Goal: Task Accomplishment & Management: Manage account settings

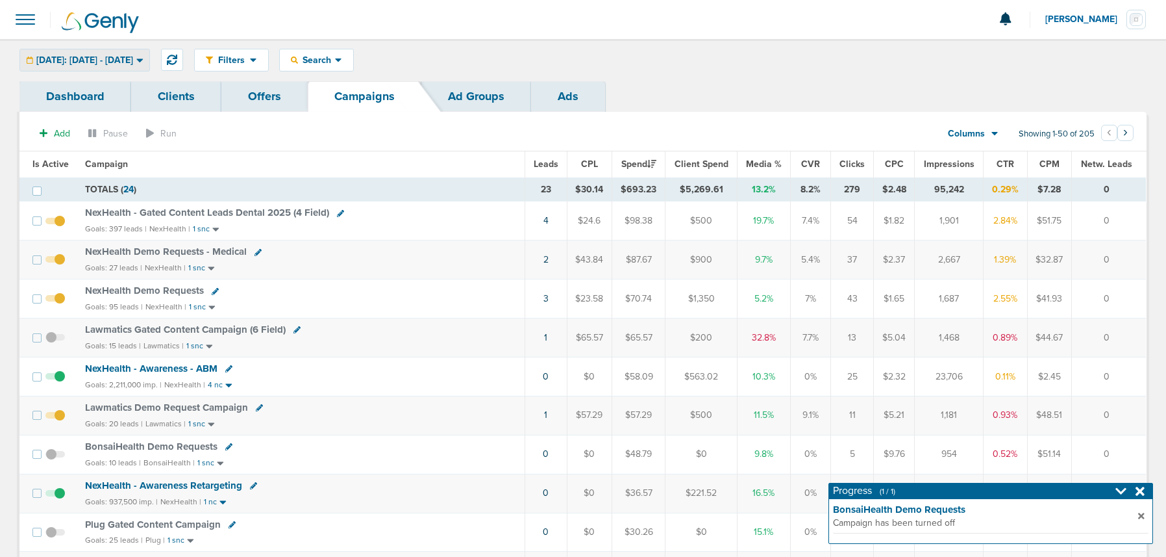
click at [133, 58] on span "[DATE]: [DATE] - [DATE]" at bounding box center [84, 60] width 97 height 9
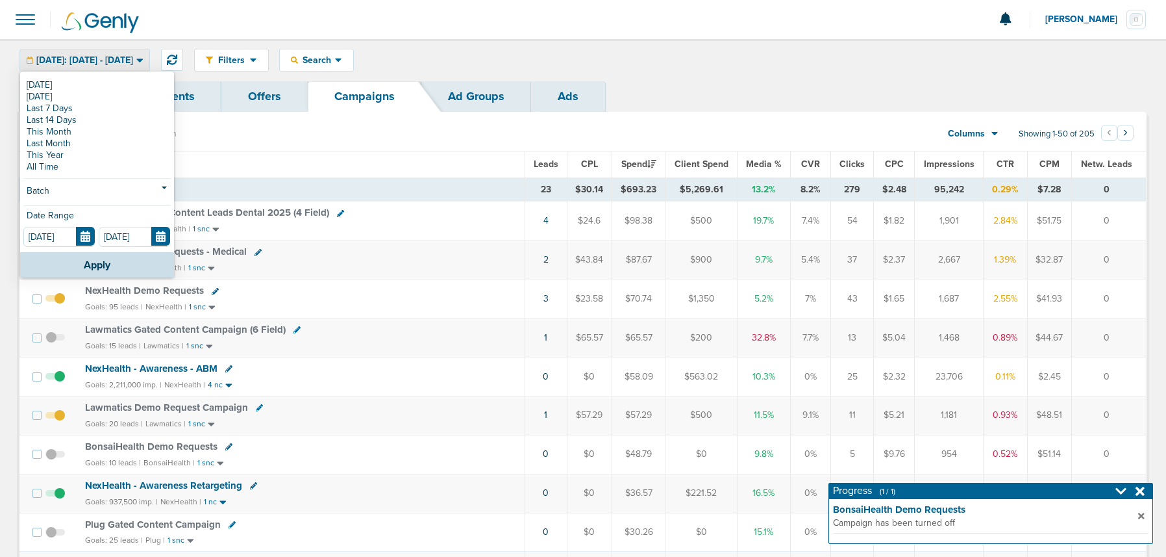
click at [133, 57] on span "[DATE]: [DATE] - [DATE]" at bounding box center [84, 60] width 97 height 9
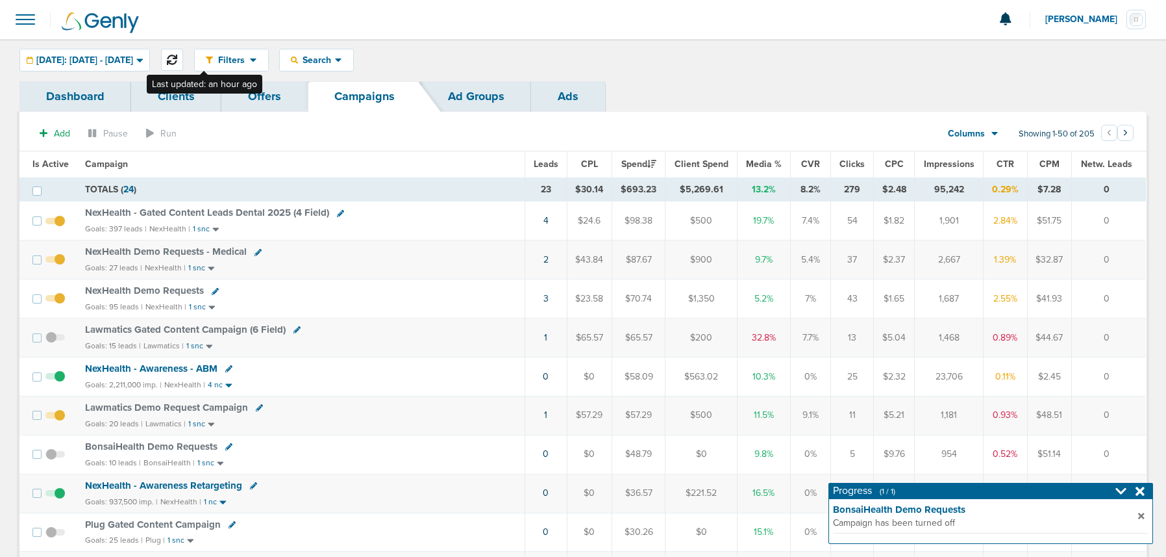
click at [183, 55] on button at bounding box center [172, 60] width 22 height 22
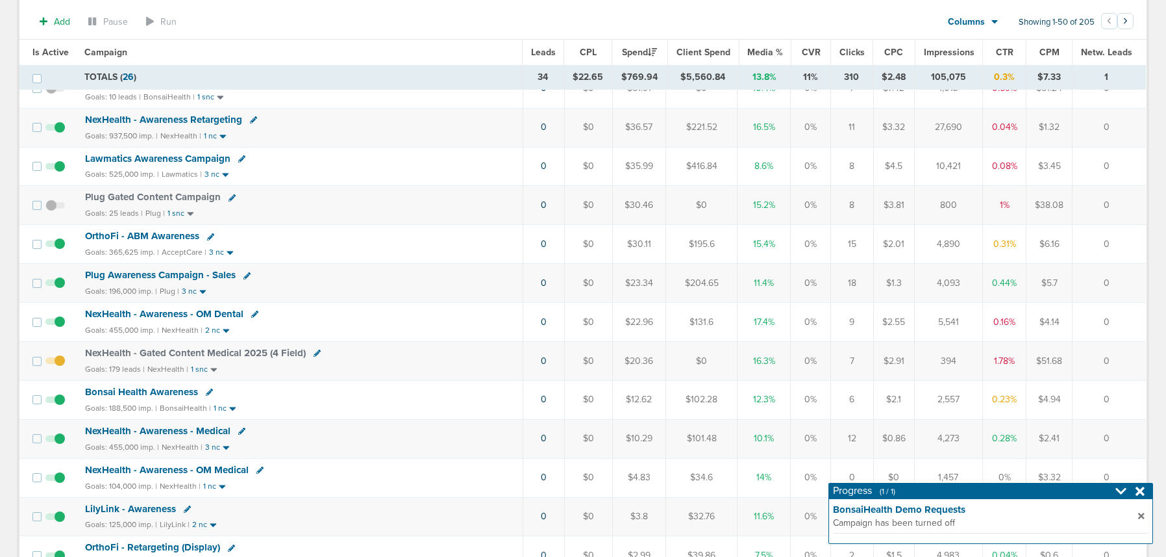
scroll to position [371, 0]
click at [235, 349] on span "NexHealth - Gated Content Medical 2025 (4 Field)" at bounding box center [195, 351] width 221 height 12
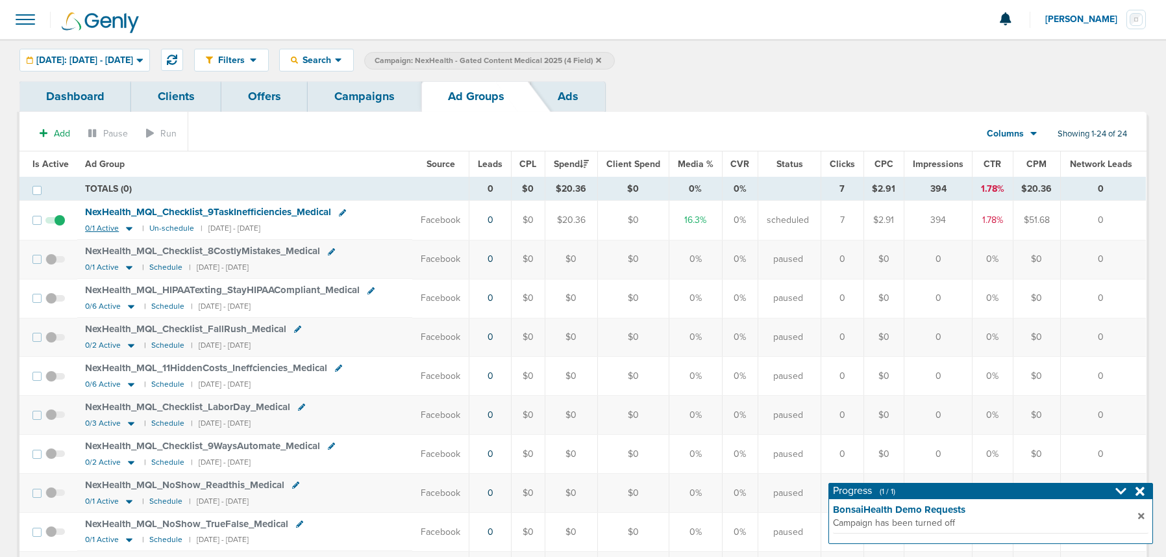
click at [126, 228] on icon at bounding box center [129, 229] width 6 height 4
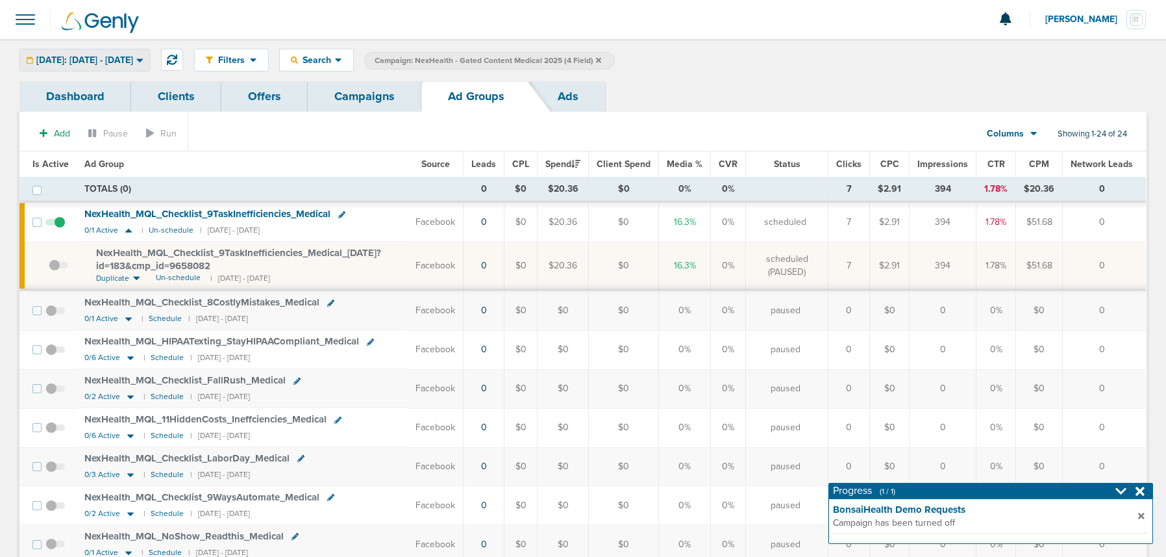
click at [88, 58] on span "[DATE]: [DATE] - [DATE]" at bounding box center [84, 60] width 97 height 9
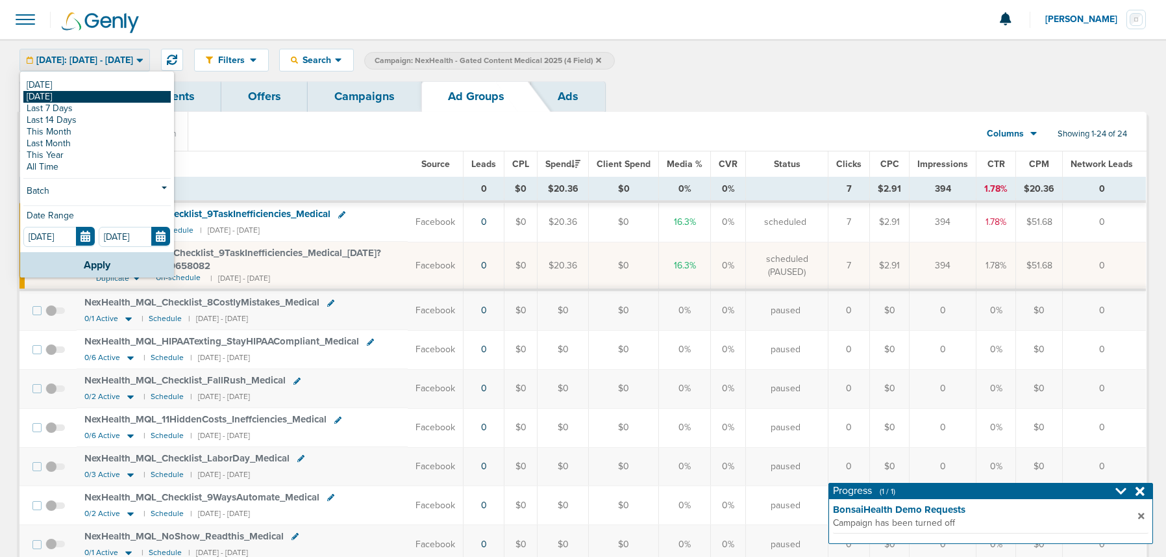
click at [79, 97] on link "[DATE]" at bounding box center [96, 97] width 147 height 12
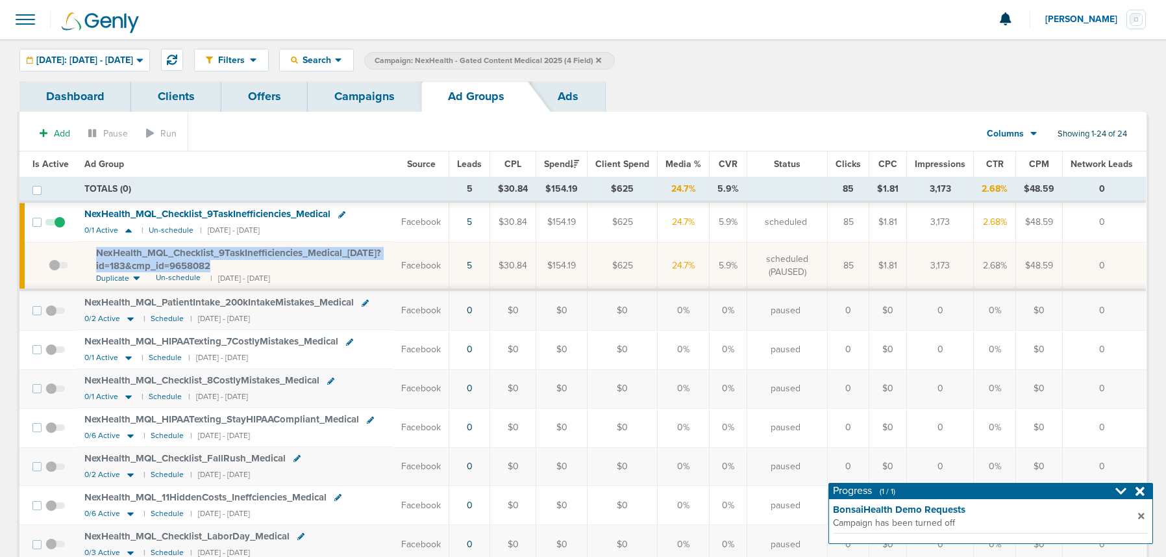
drag, startPoint x: 88, startPoint y: 249, endPoint x: 278, endPoint y: 264, distance: 190.9
click at [278, 264] on td "NexHealth_ MQL_ Checklist_ 9TaskInefficiencies_ Medical_ [DATE]?id=183&cmp_ id=…" at bounding box center [235, 266] width 317 height 48
copy span "NexHealth_ MQL_ Checklist_ 9TaskInefficiencies_ Medical_ [DATE]?id=183&cmp_ id=…"
click at [186, 277] on span "Un-schedule" at bounding box center [178, 277] width 45 height 11
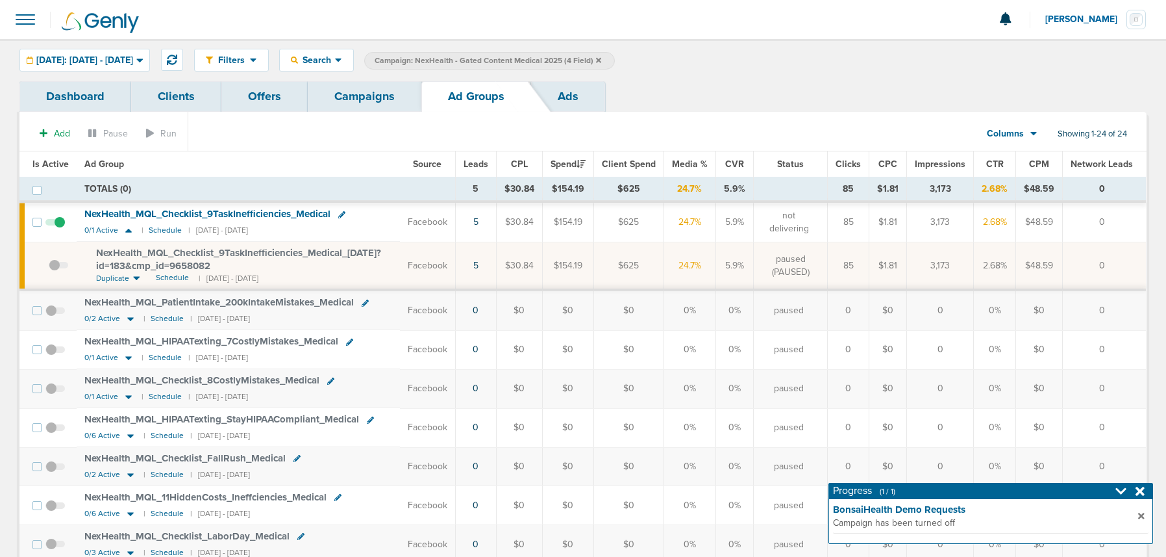
click at [355, 94] on link "Campaigns" at bounding box center [365, 96] width 114 height 31
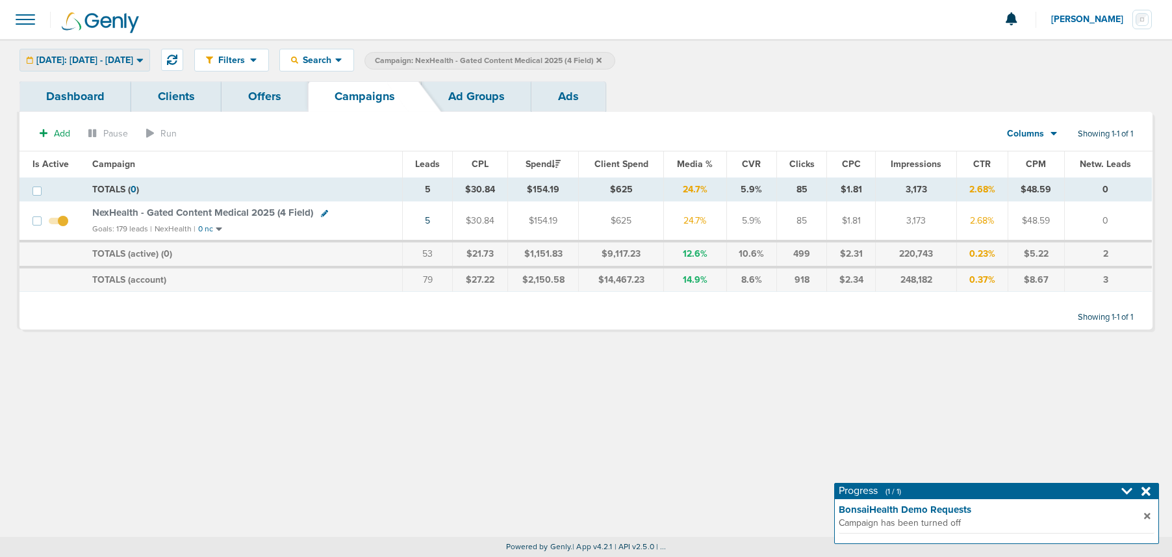
drag, startPoint x: 164, startPoint y: 60, endPoint x: 155, endPoint y: 70, distance: 13.8
click at [133, 60] on span "[DATE]: [DATE] - [DATE]" at bounding box center [84, 60] width 97 height 9
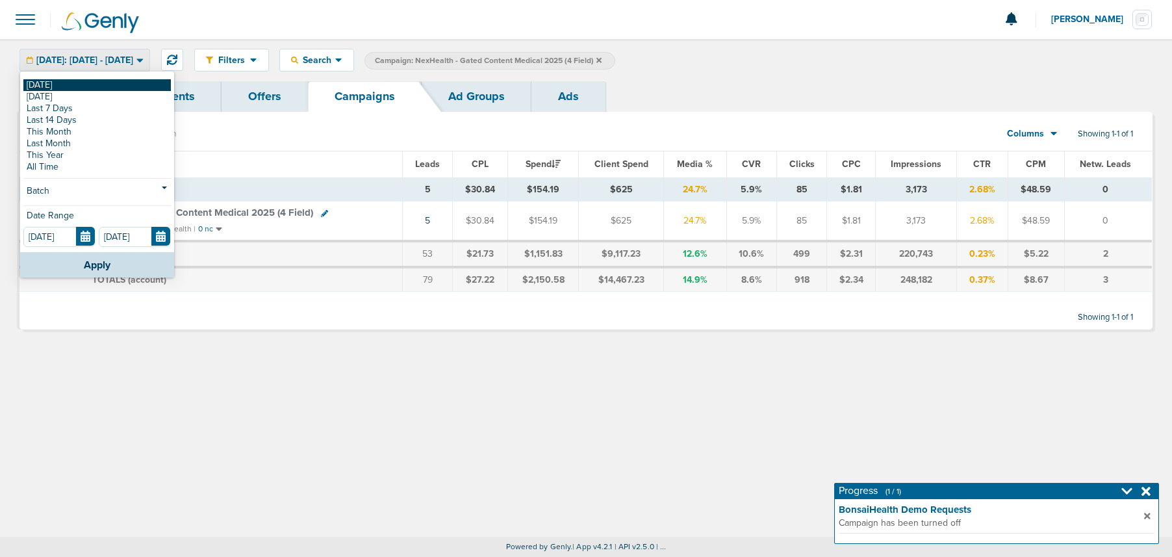
click at [133, 84] on link "[DATE]" at bounding box center [96, 85] width 147 height 12
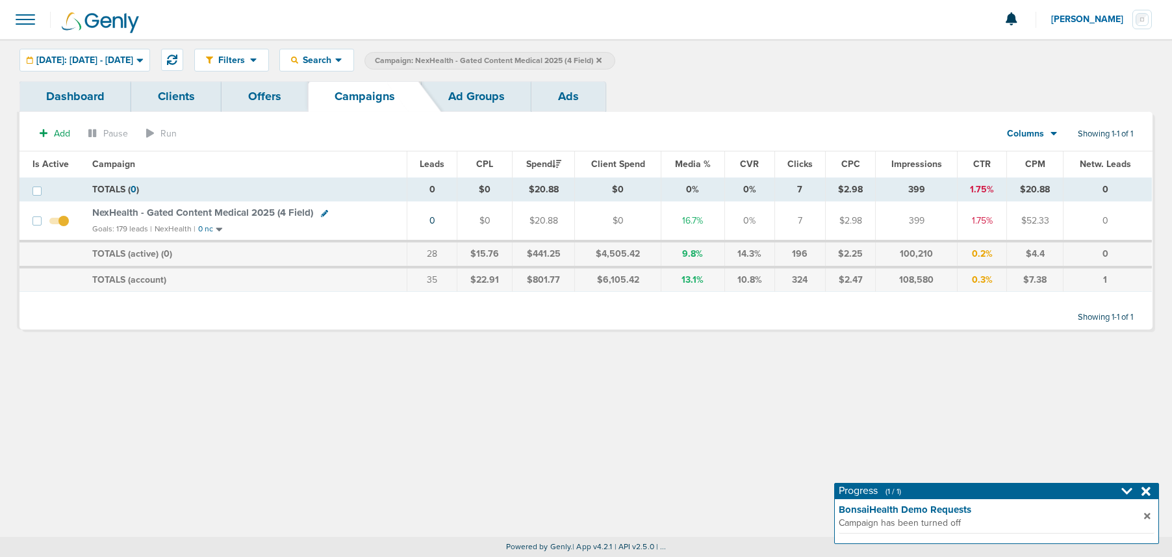
click at [601, 61] on icon at bounding box center [598, 59] width 5 height 5
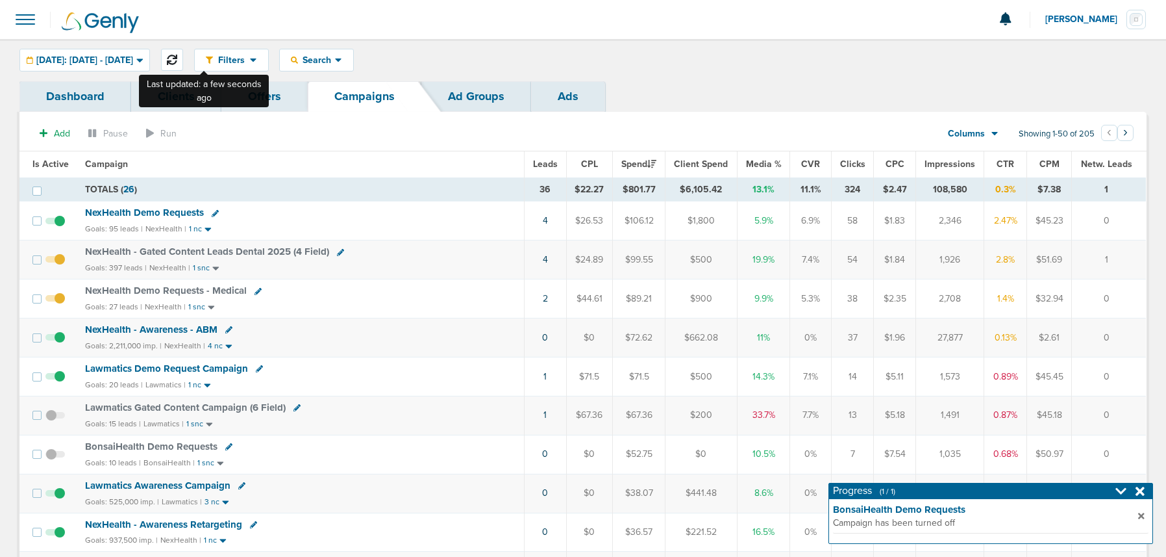
click at [177, 57] on icon at bounding box center [172, 60] width 10 height 10
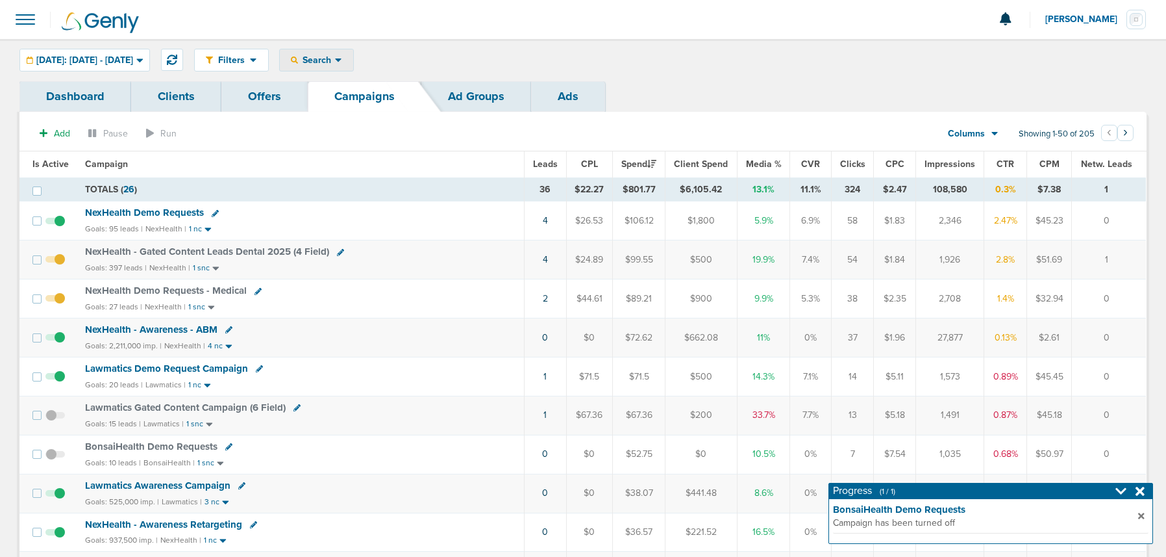
click at [335, 55] on span "Search" at bounding box center [316, 60] width 37 height 11
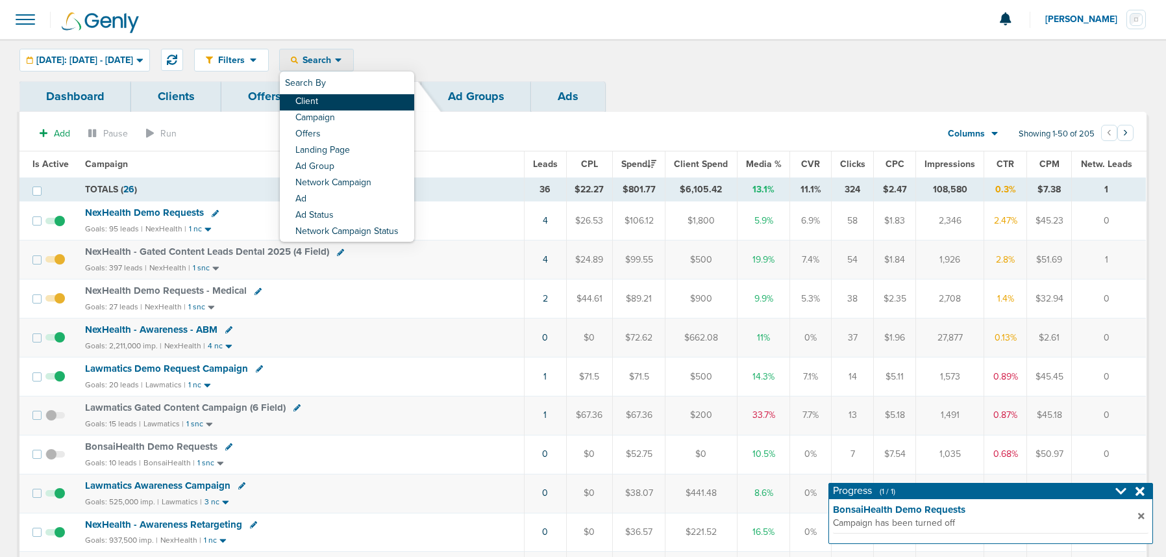
click at [342, 95] on link "Client" at bounding box center [347, 102] width 134 height 16
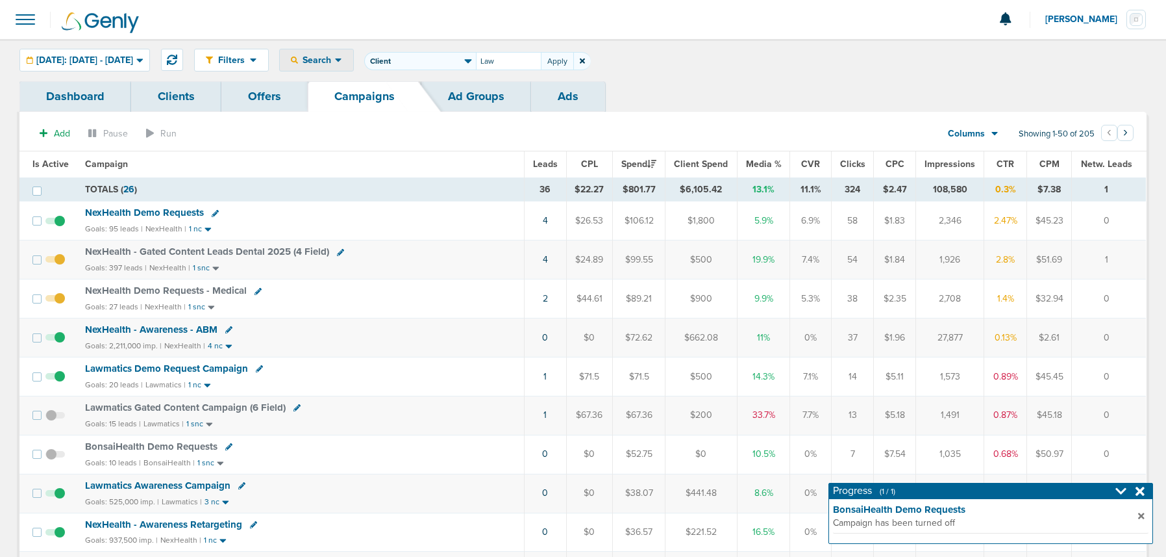
type input "Law"
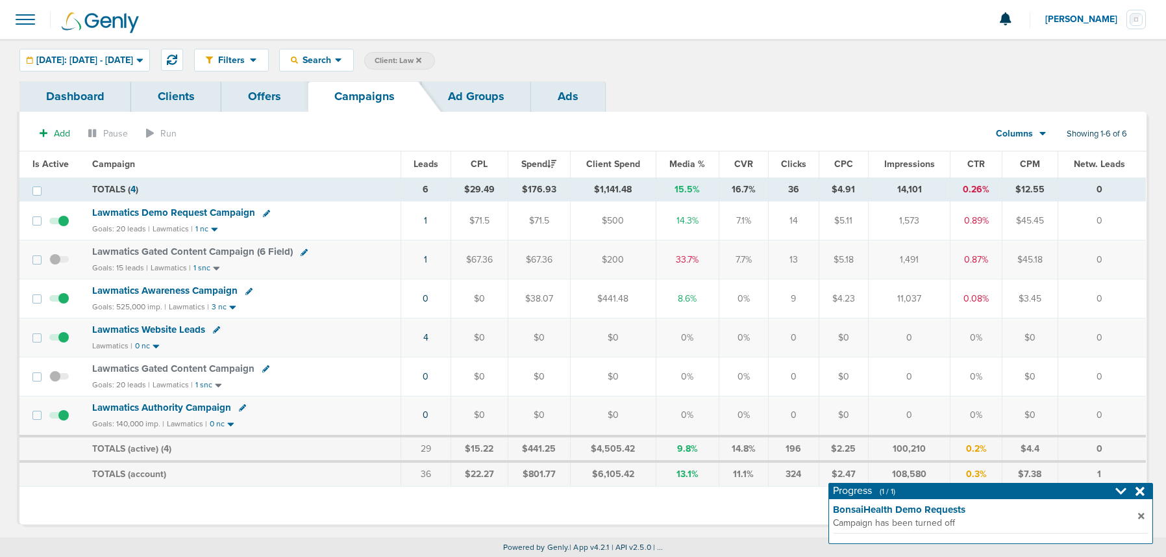
click at [138, 215] on span "Lawmatics Demo Request Campaign" at bounding box center [173, 213] width 163 height 12
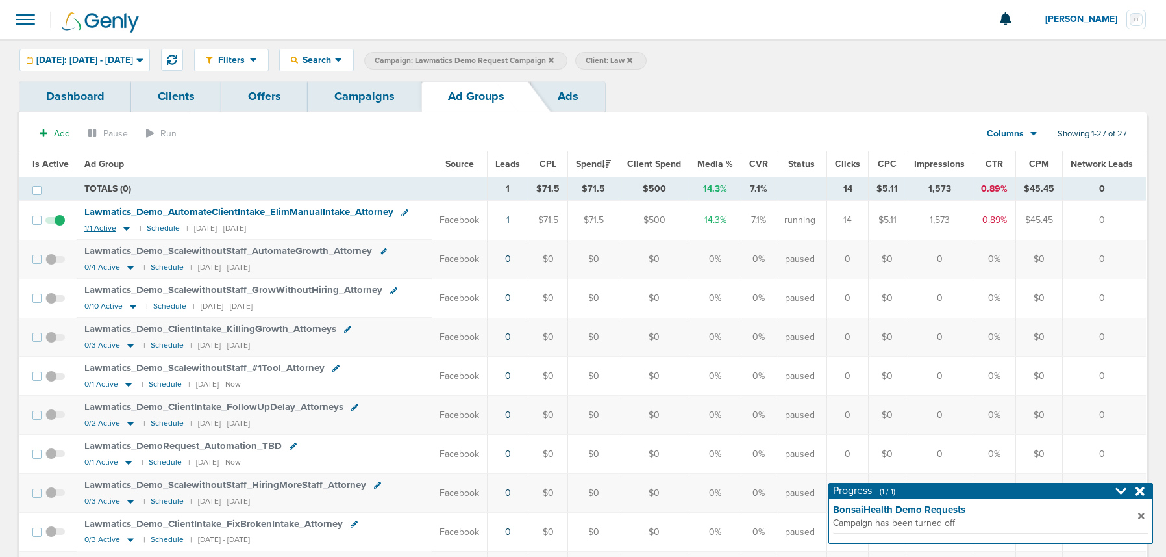
click at [127, 229] on icon at bounding box center [126, 228] width 13 height 11
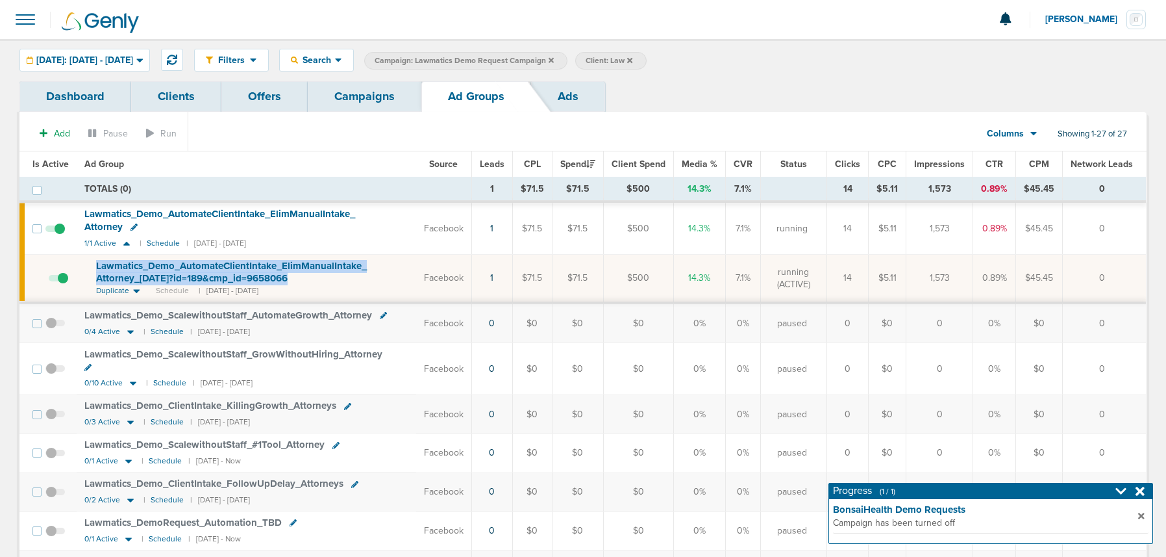
drag, startPoint x: 93, startPoint y: 264, endPoint x: 275, endPoint y: 278, distance: 183.0
click at [275, 278] on td "Lawmatics_ Demo_ AutomateClientIntake_ ElimManualIntake_ Attorney_ [DATE]?id=18…" at bounding box center [247, 279] width 340 height 48
copy span "Lawmatics_ Demo_ AutomateClientIntake_ ElimManualIntake_ Attorney_ [DATE]?id=18…"
click at [64, 284] on span at bounding box center [58, 284] width 19 height 0
click at [49, 281] on input "checkbox" at bounding box center [49, 281] width 0 height 0
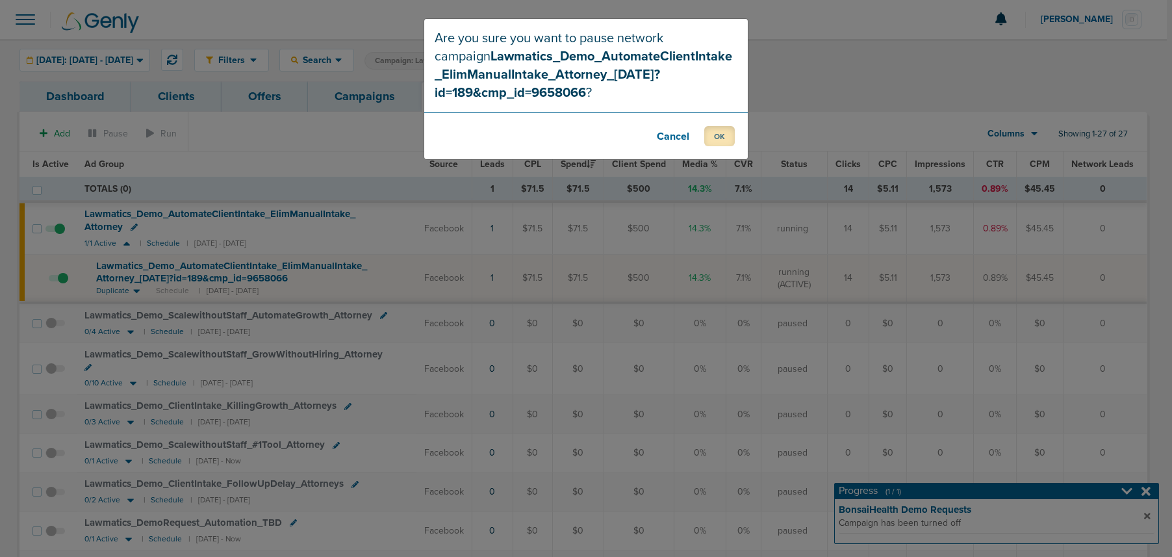
click at [725, 136] on button "OK" at bounding box center [719, 136] width 31 height 20
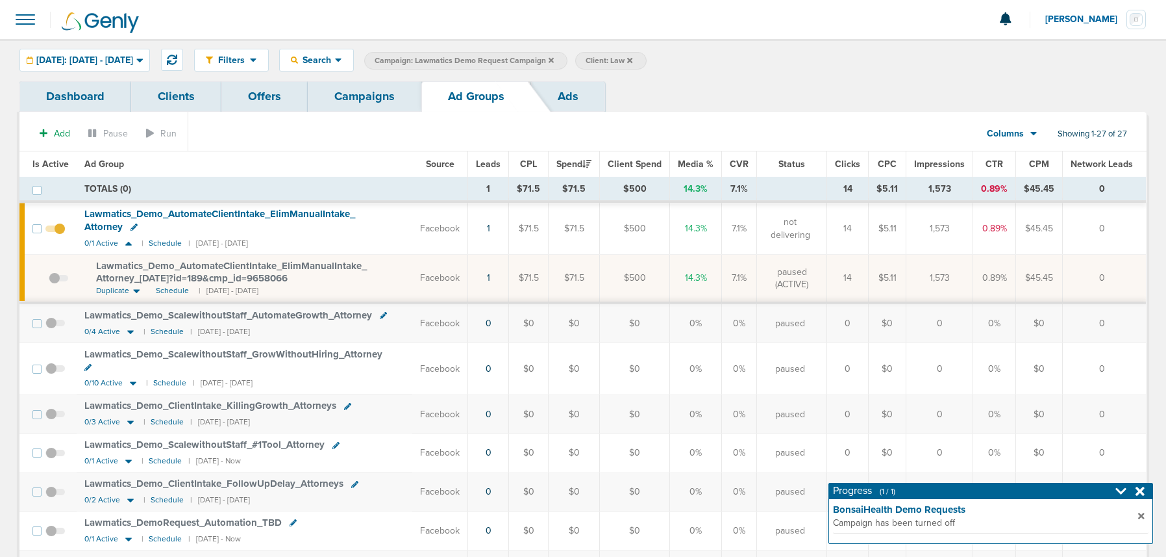
click at [370, 97] on link "Campaigns" at bounding box center [365, 96] width 114 height 31
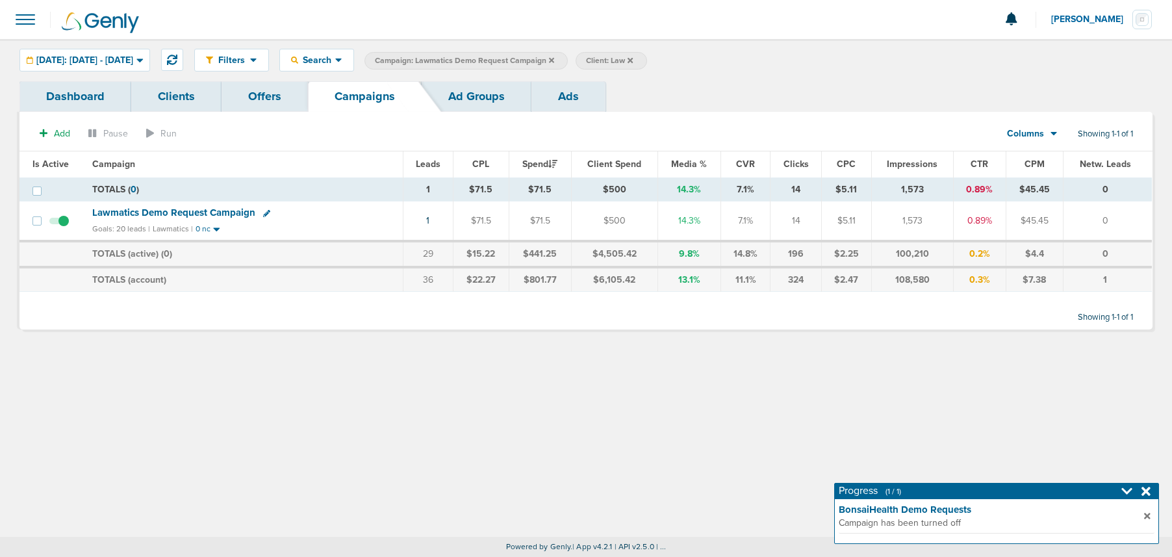
click at [568, 59] on label "Campaign: Lawmatics Demo Request Campaign" at bounding box center [465, 61] width 203 height 18
click at [554, 59] on icon at bounding box center [551, 59] width 5 height 5
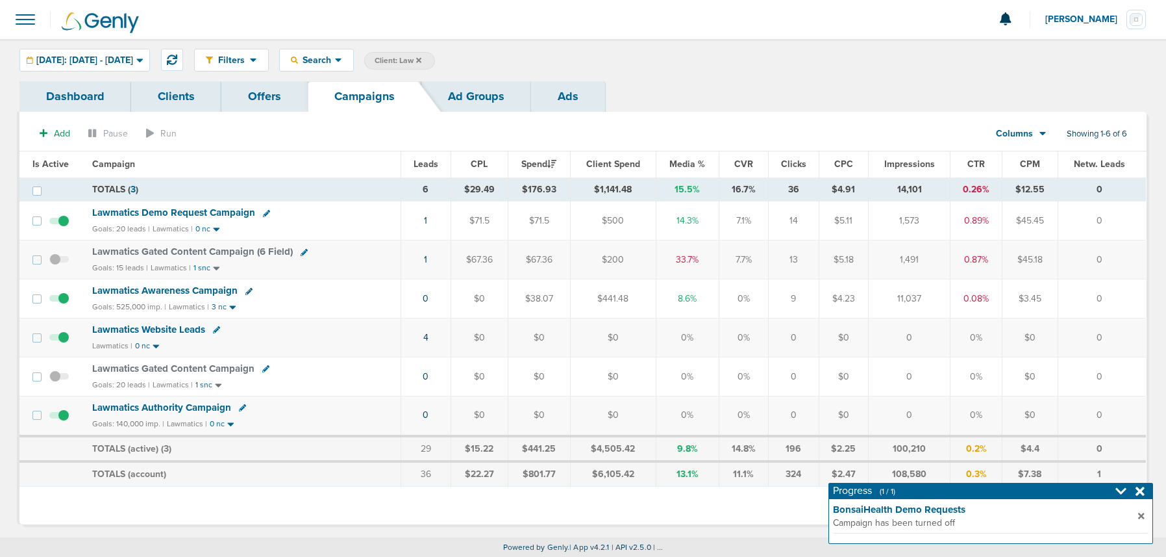
click at [421, 61] on icon at bounding box center [418, 59] width 5 height 5
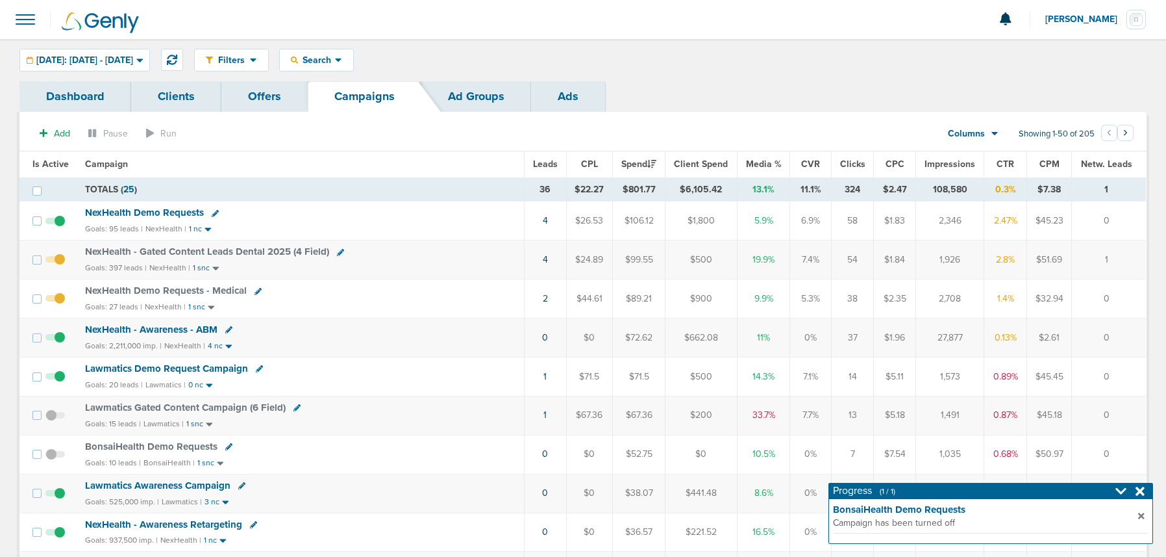
click at [257, 291] on icon at bounding box center [258, 291] width 7 height 7
select select
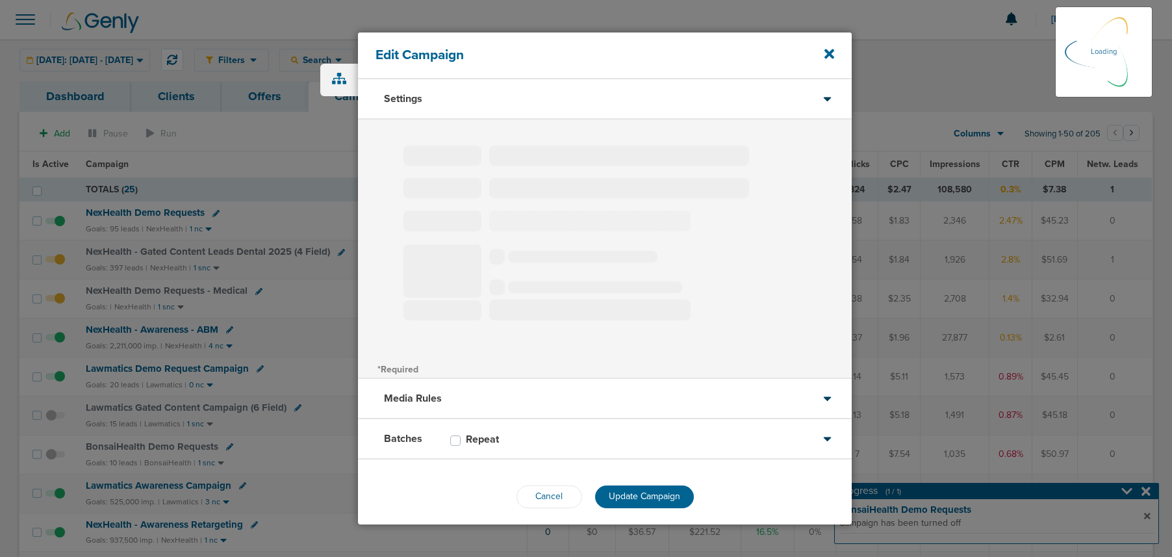
type input "NexHealth Demo Requests - Medical"
select select "Leads"
radio input "true"
select select "readOnly"
select select "1"
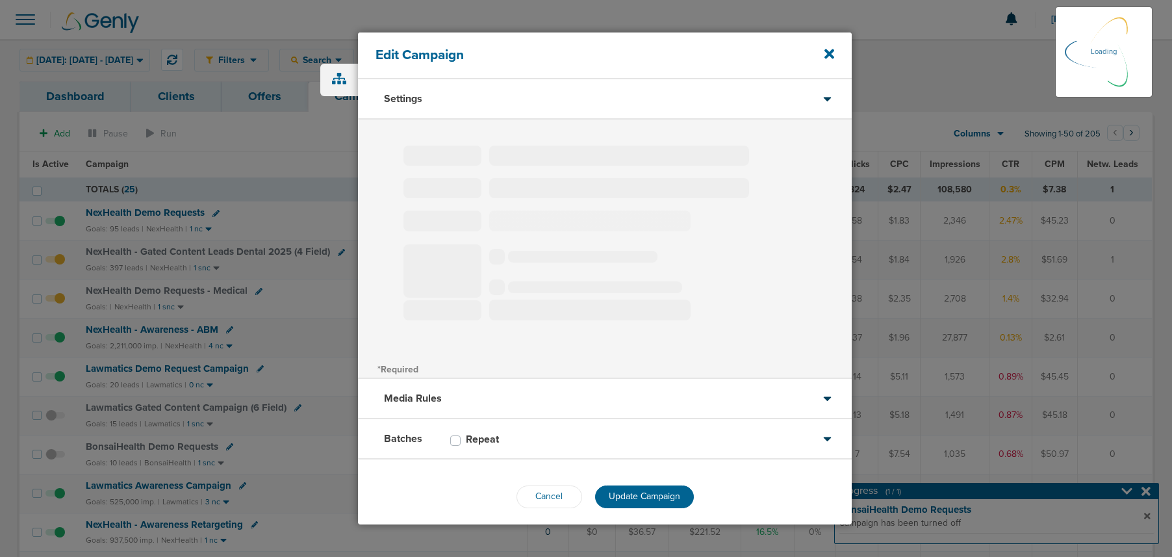
select select "1"
select select "2"
select select "3"
select select "4"
select select "6"
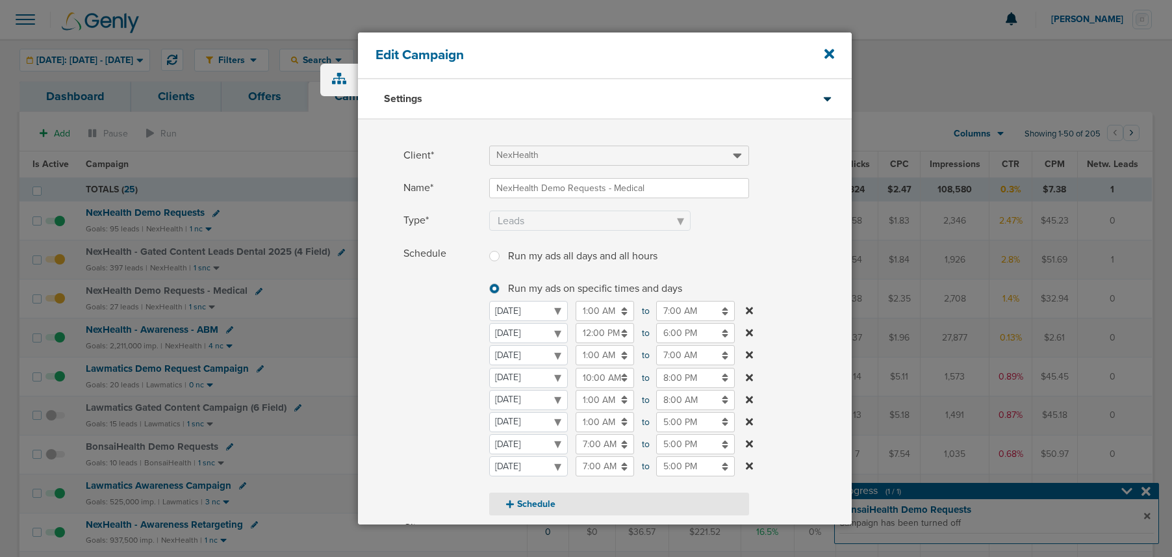
click at [549, 506] on button "Schedule" at bounding box center [619, 503] width 260 height 23
select select "5"
click at [521, 465] on select "[DATE] [DATE] [DATE] [DATE] [DATE] [DATE] [DATE]" at bounding box center [528, 466] width 79 height 20
select select "2"
click at [593, 423] on input "12:00 AM" at bounding box center [604, 422] width 58 height 20
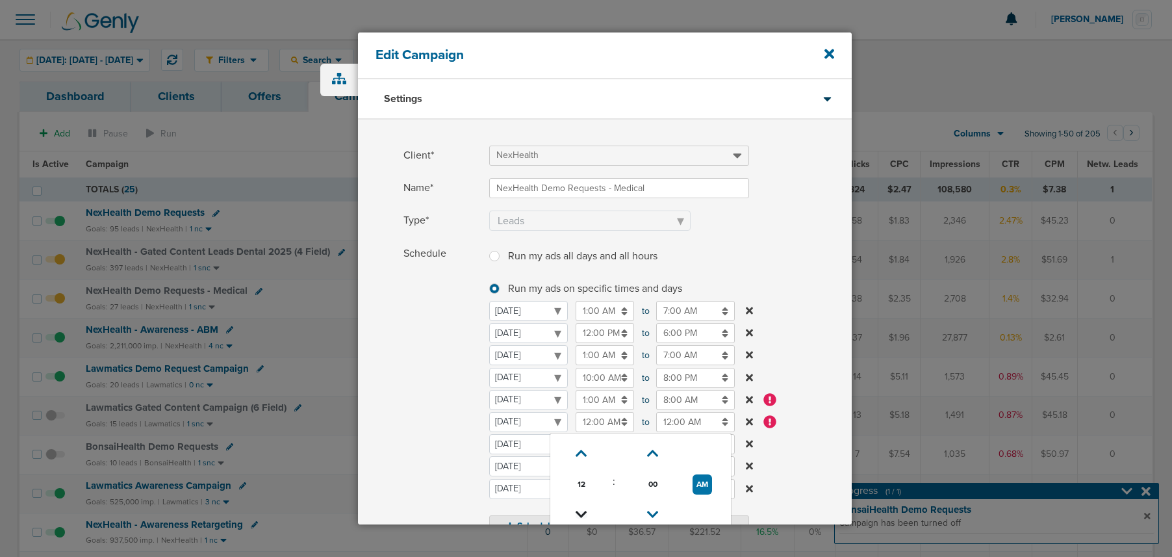
click at [582, 510] on icon at bounding box center [581, 514] width 12 height 8
click at [583, 454] on icon at bounding box center [581, 453] width 12 height 8
click at [698, 482] on button "AM" at bounding box center [701, 484] width 19 height 20
type input "12:00 PM"
click at [673, 416] on input "12:00 AM" at bounding box center [695, 422] width 79 height 20
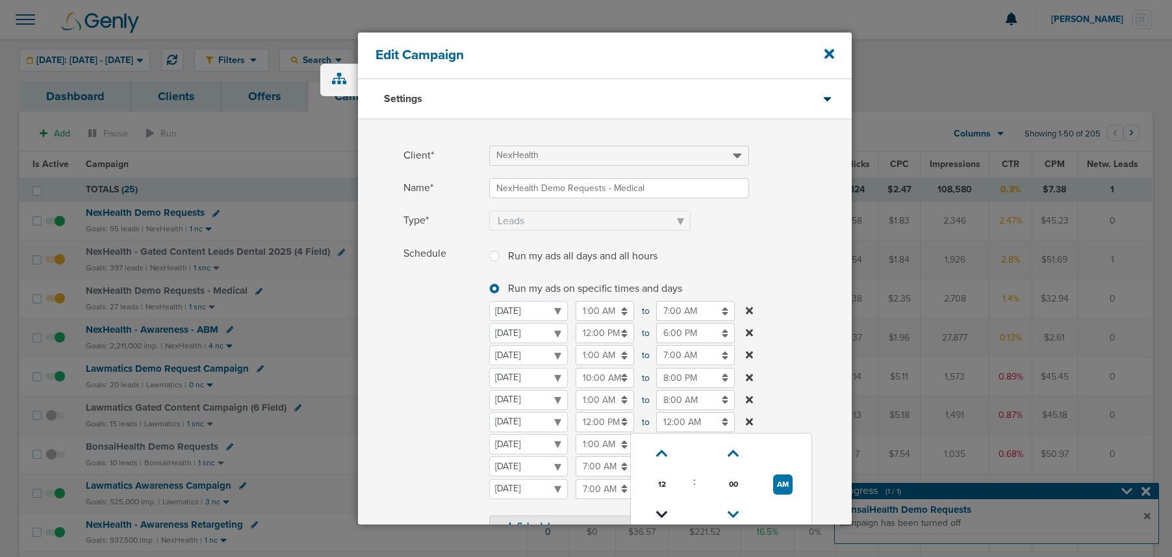
click at [666, 510] on icon at bounding box center [662, 514] width 12 height 8
type input "8:00 PM"
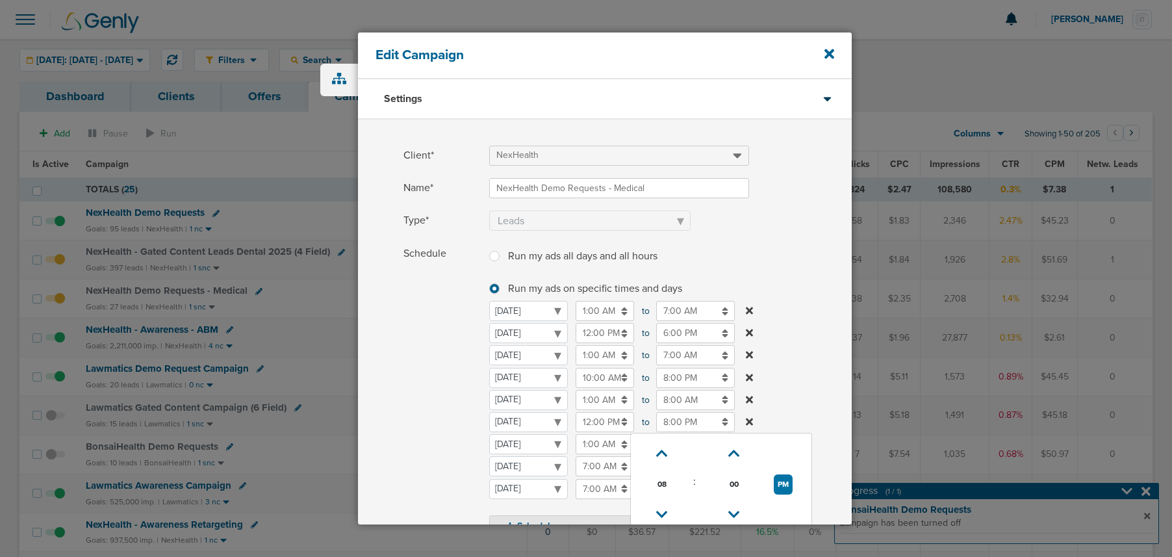
click at [440, 421] on span "Schedule" at bounding box center [442, 391] width 78 height 294
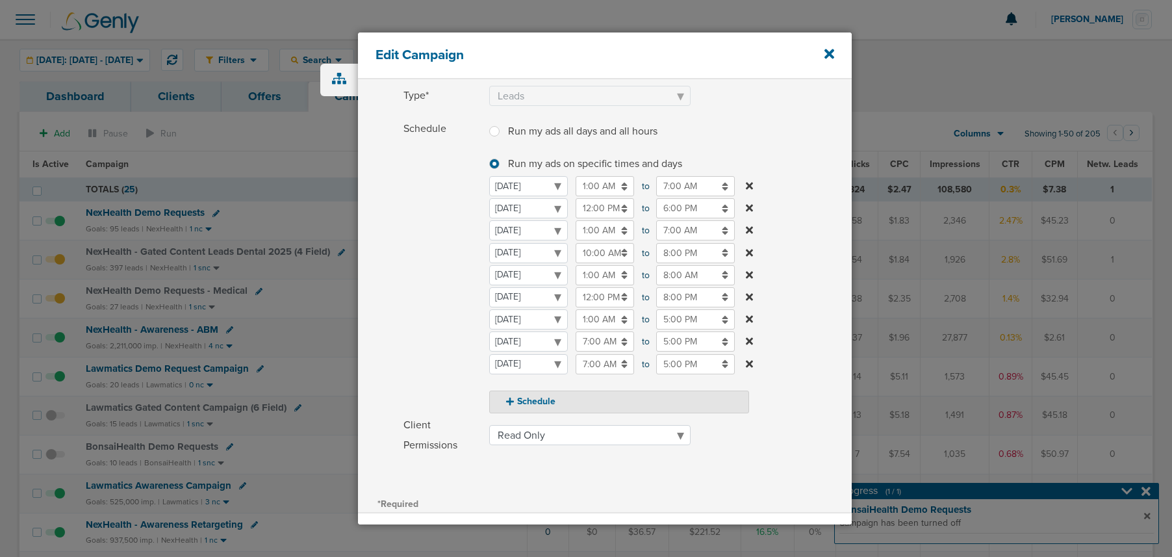
scroll to position [268, 0]
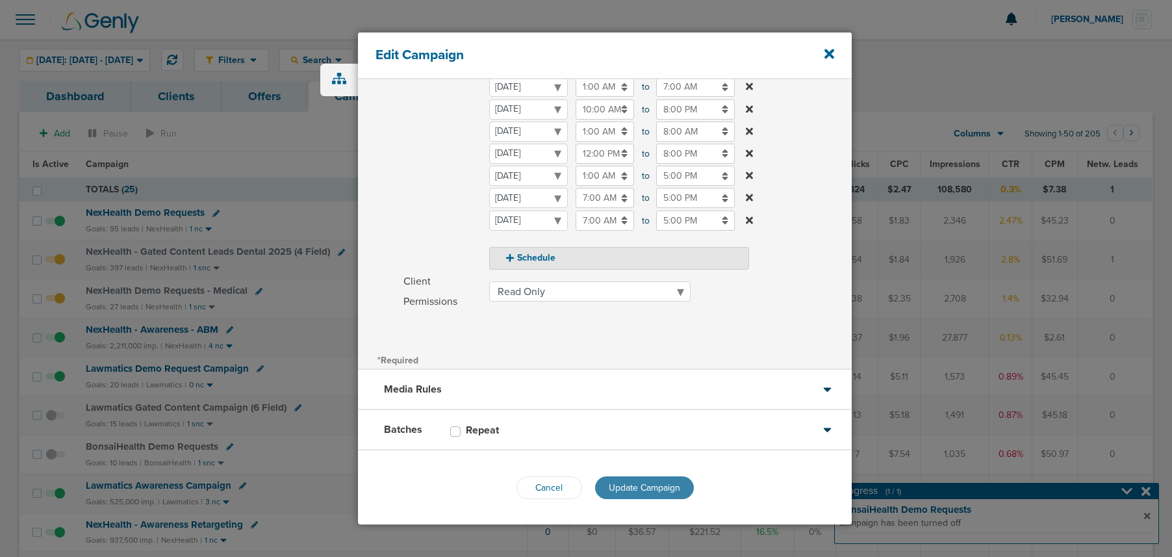
click at [623, 490] on span "Update Campaign" at bounding box center [644, 487] width 71 height 11
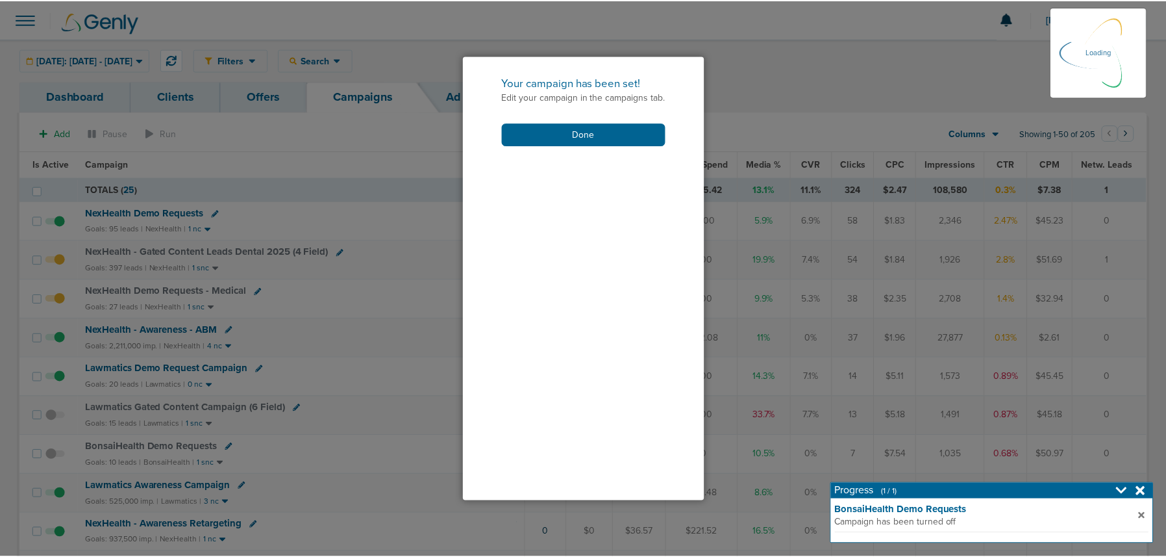
scroll to position [228, 0]
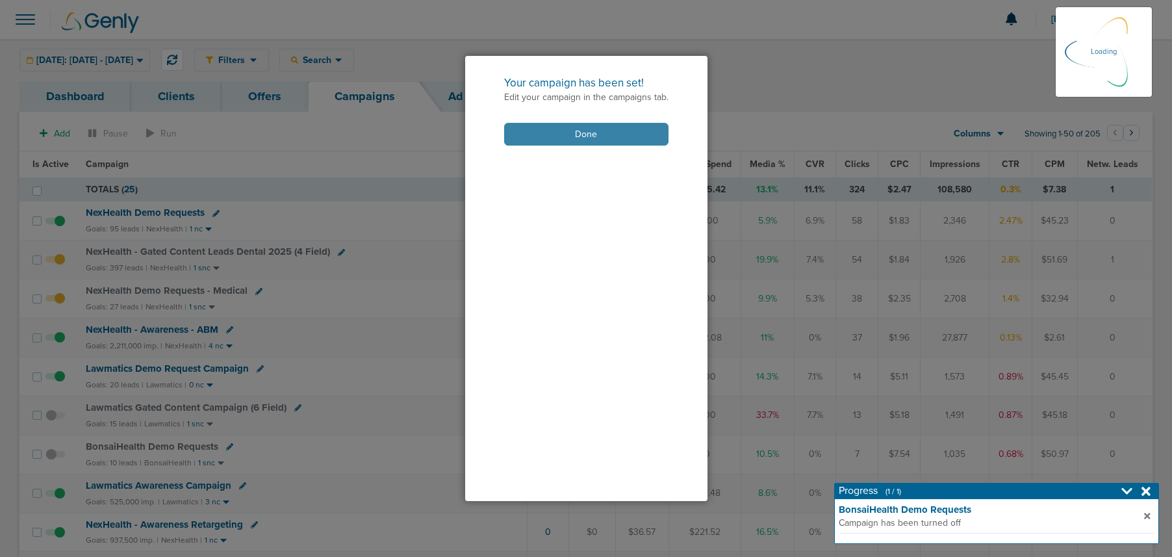
click at [556, 132] on button "Done" at bounding box center [586, 134] width 164 height 23
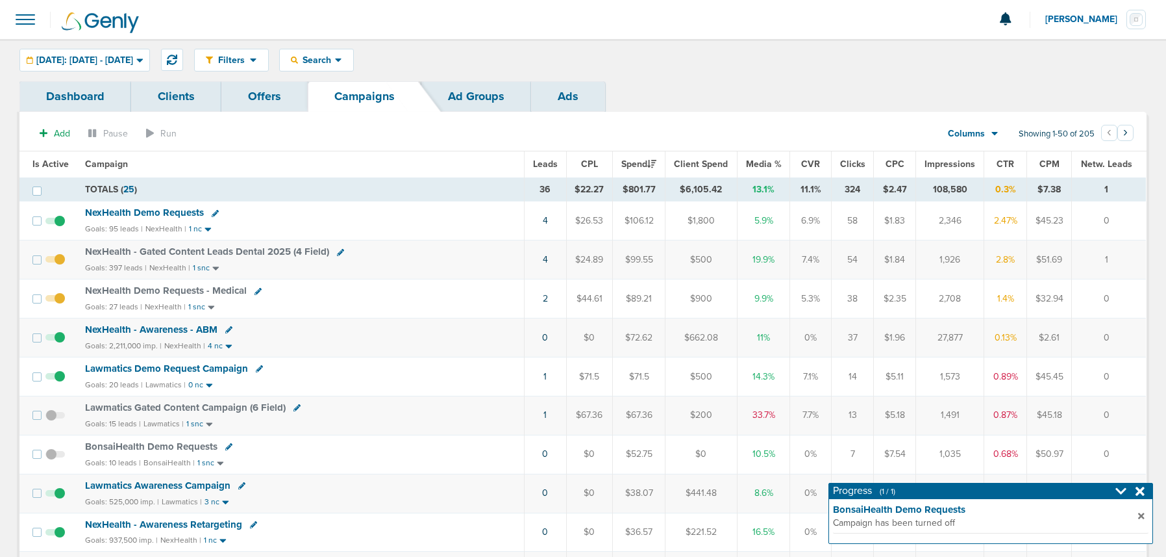
click at [733, 76] on div "Filters Active Only Settings Status Active Inactive Objectives MQL SQL Traffic …" at bounding box center [583, 60] width 1166 height 42
click at [82, 52] on div "[DATE]: [DATE] - [DATE]" at bounding box center [84, 59] width 129 height 21
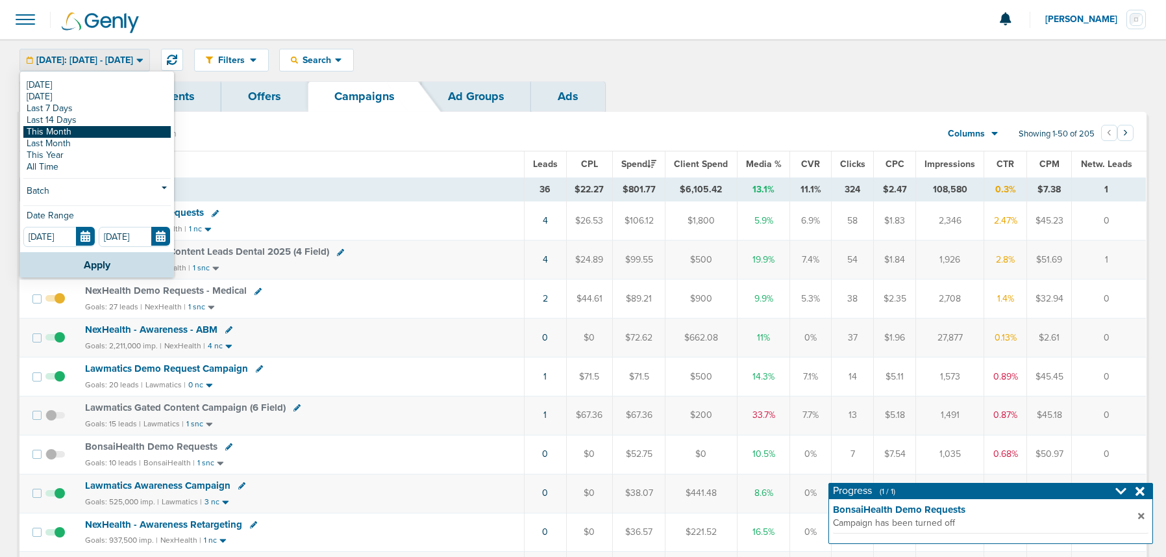
click at [73, 133] on link "This Month" at bounding box center [96, 132] width 147 height 12
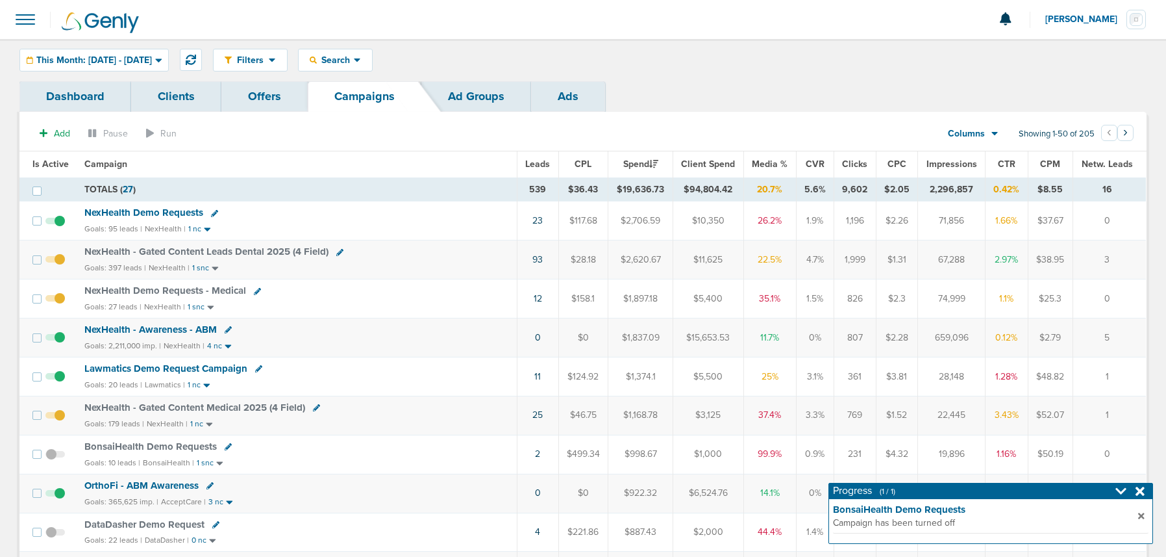
click at [155, 449] on span "BonsaiHealth Demo Requests" at bounding box center [150, 446] width 132 height 12
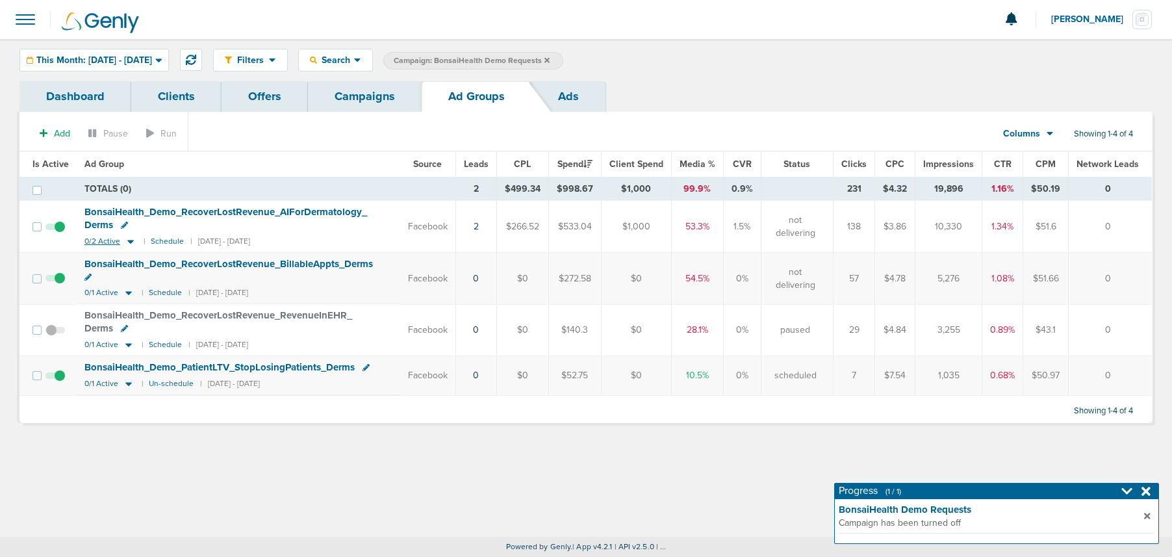
click at [127, 240] on icon at bounding box center [130, 242] width 6 height 4
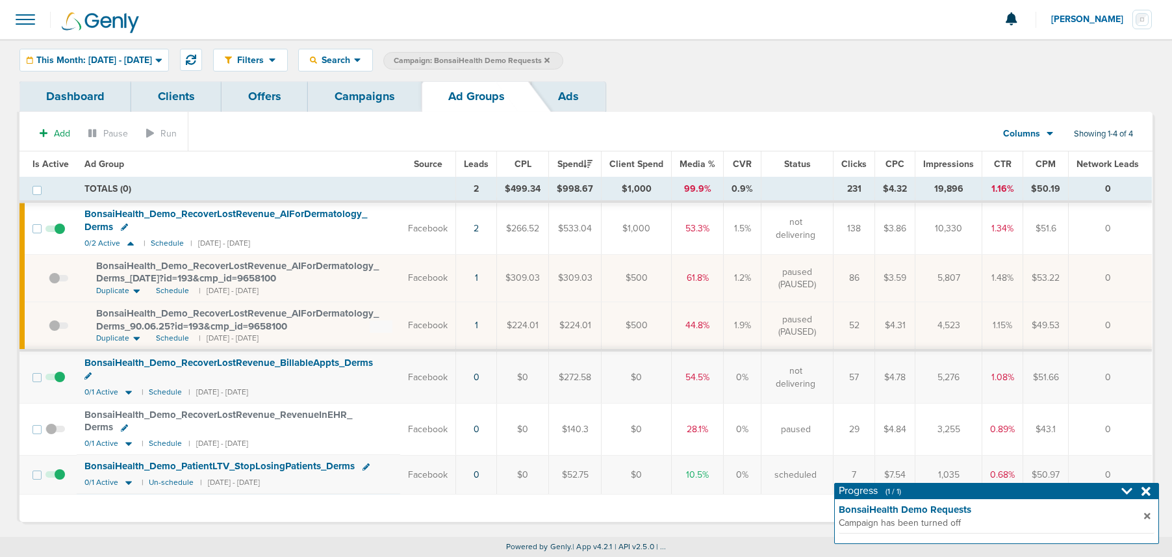
click at [61, 481] on span at bounding box center [54, 481] width 19 height 0
click at [55, 477] on input "checkbox" at bounding box center [55, 477] width 0 height 0
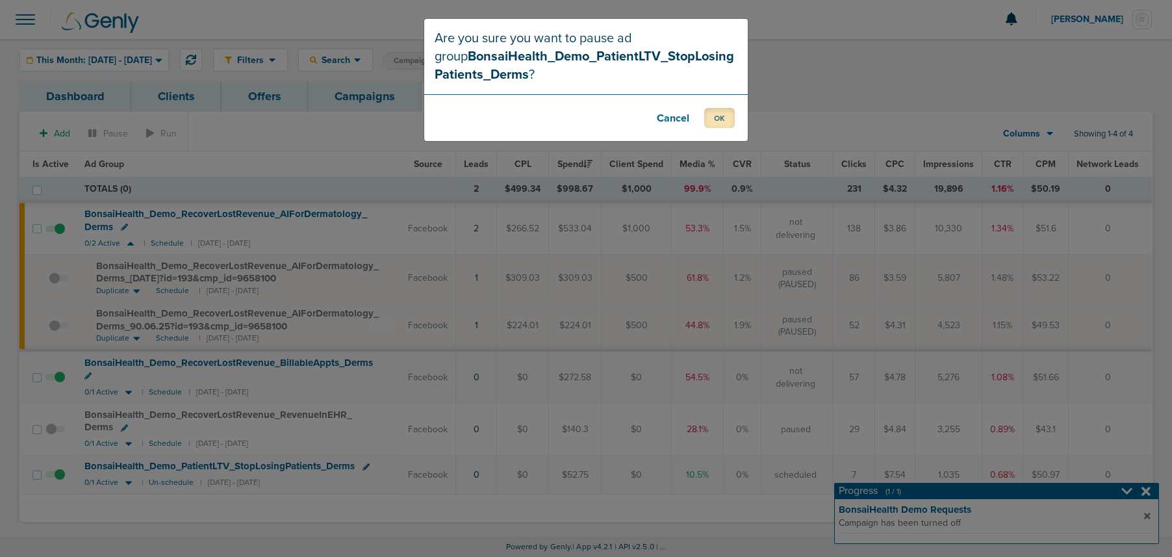
drag, startPoint x: 720, startPoint y: 119, endPoint x: 710, endPoint y: 160, distance: 42.8
click at [721, 119] on button "OK" at bounding box center [719, 118] width 31 height 20
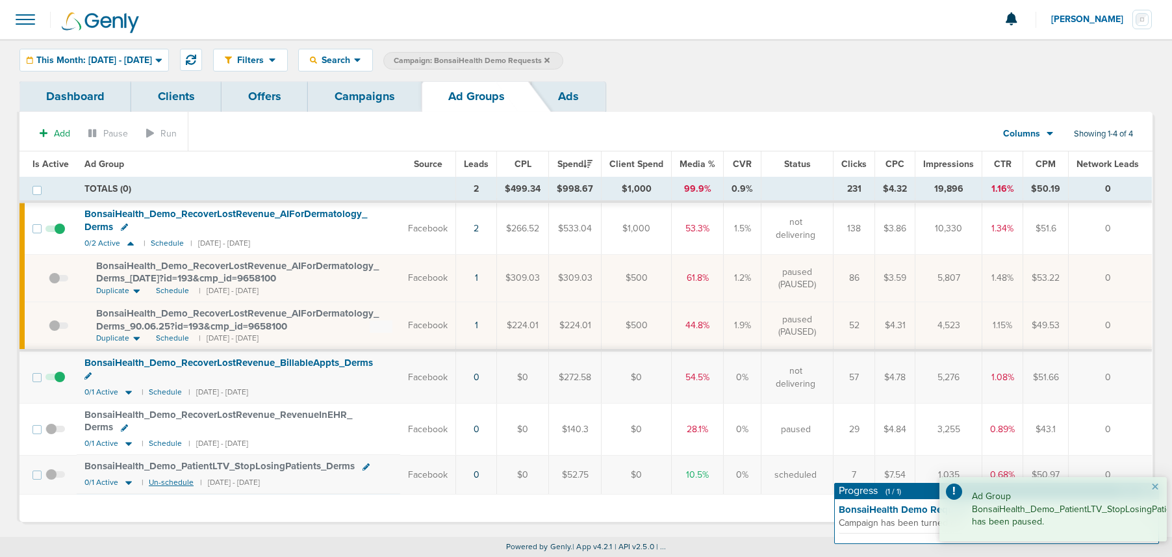
click at [164, 477] on small "Un-schedule" at bounding box center [171, 482] width 45 height 10
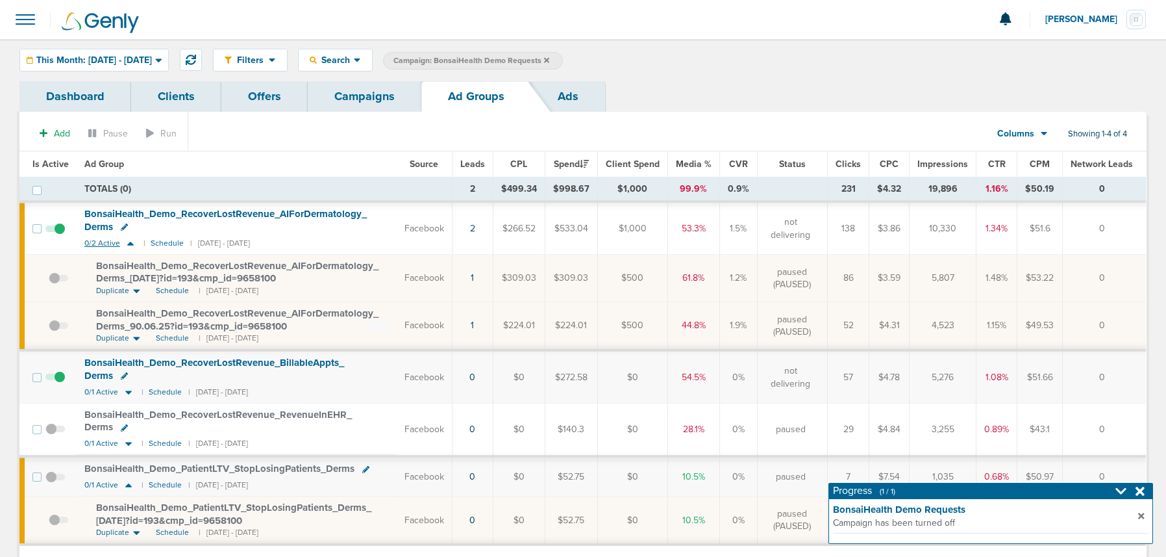
click at [129, 244] on icon at bounding box center [130, 244] width 6 height 4
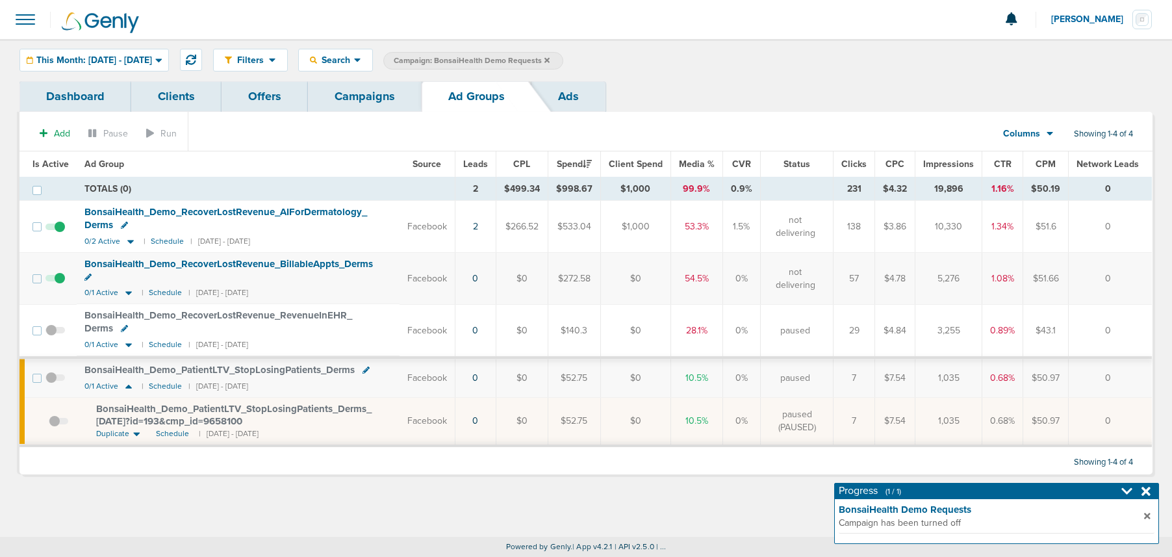
drag, startPoint x: 377, startPoint y: 94, endPoint x: 352, endPoint y: 118, distance: 34.9
click at [377, 95] on link "Campaigns" at bounding box center [365, 96] width 114 height 31
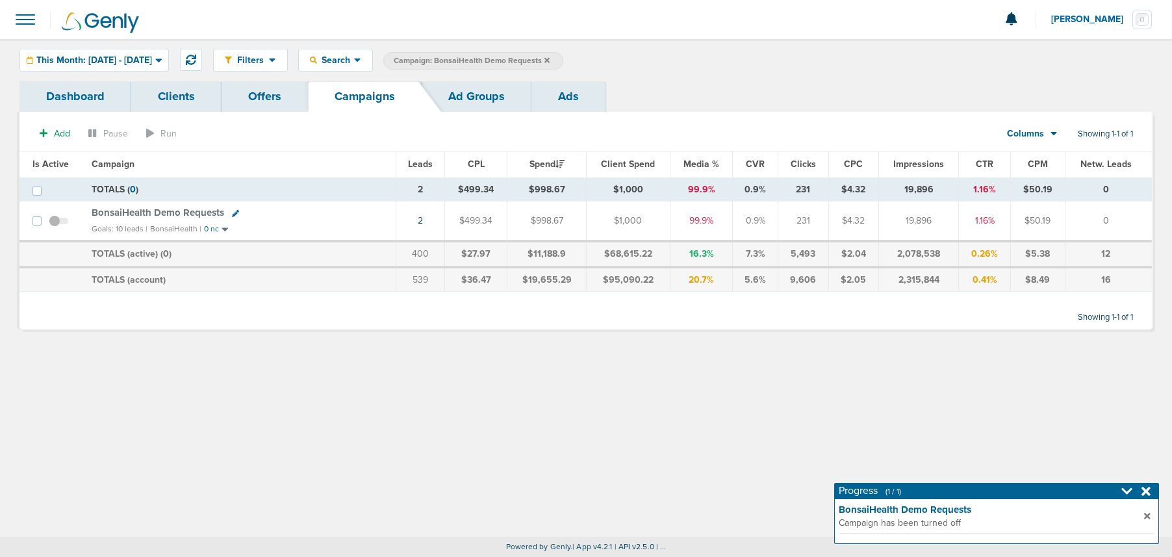
click at [549, 60] on icon at bounding box center [546, 61] width 5 height 8
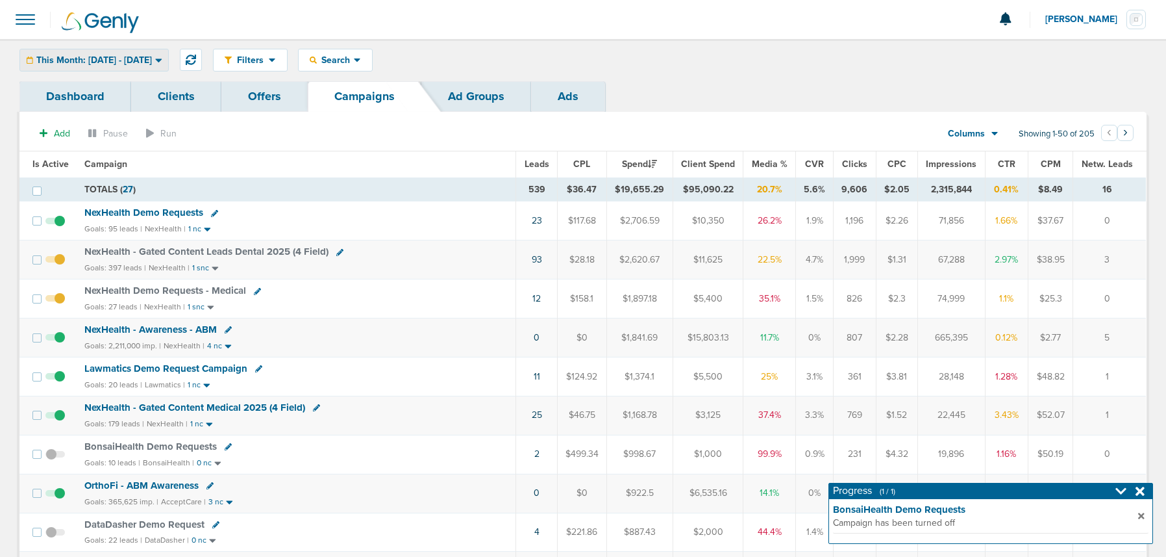
click at [112, 52] on div "This Month: [DATE] - [DATE]" at bounding box center [94, 59] width 148 height 21
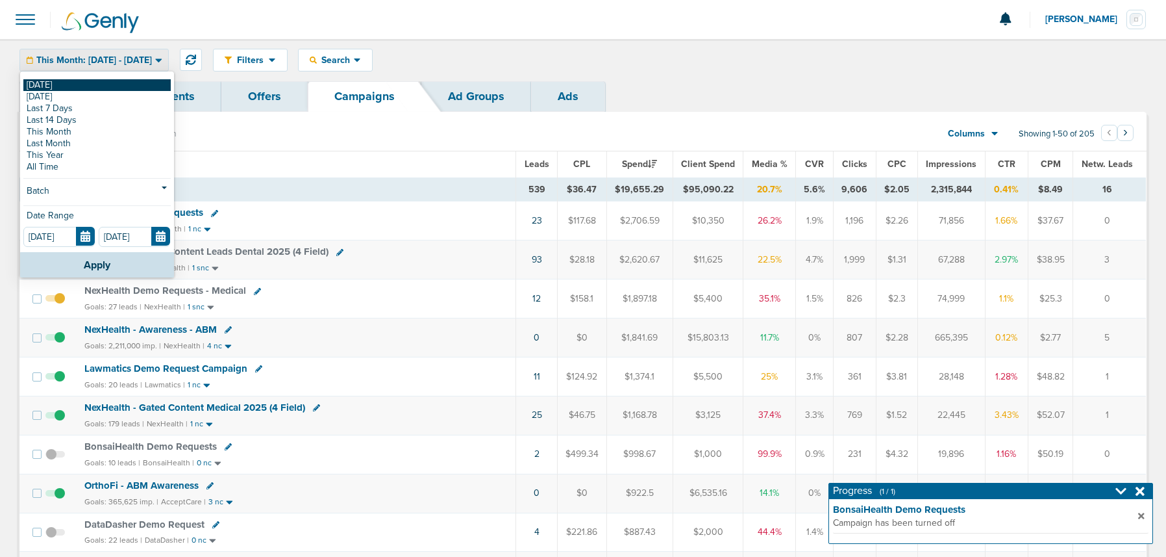
click at [107, 88] on link "[DATE]" at bounding box center [96, 85] width 147 height 12
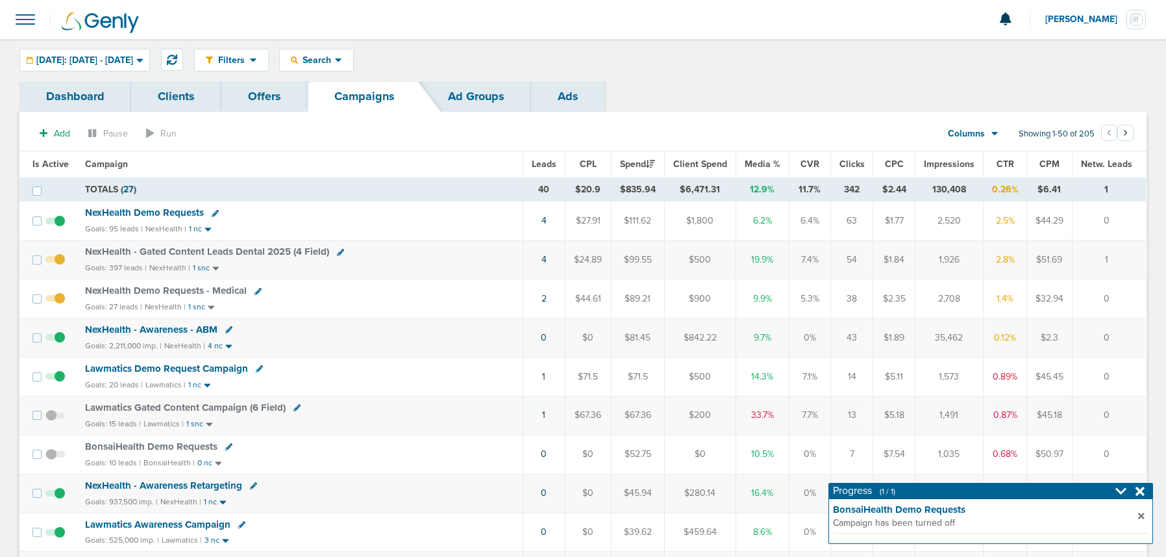
click at [163, 213] on span "NexHealth Demo Requests" at bounding box center [144, 213] width 119 height 12
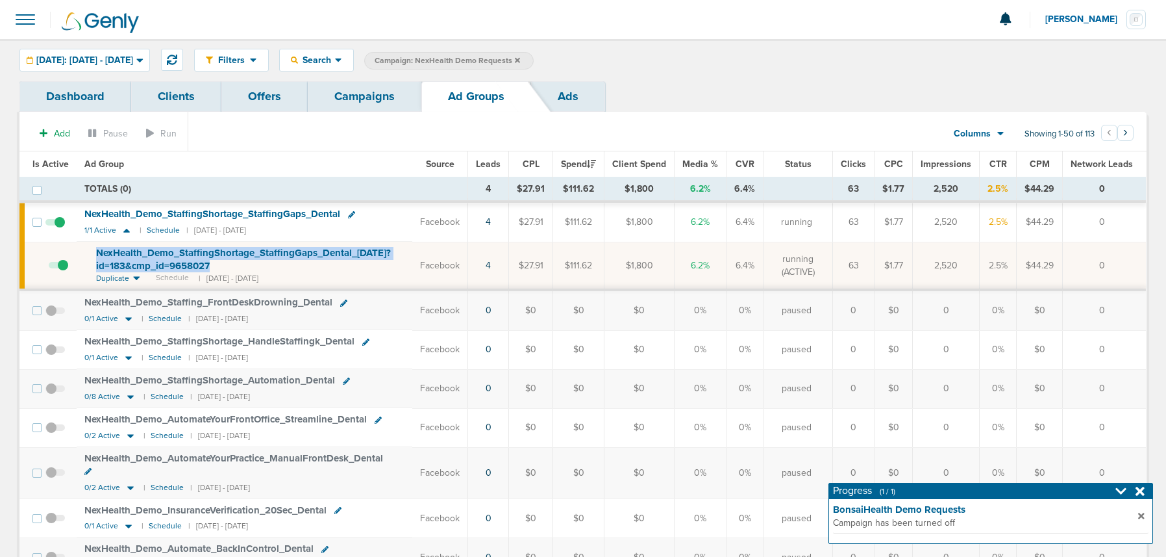
drag, startPoint x: 92, startPoint y: 248, endPoint x: 249, endPoint y: 269, distance: 158.5
click at [249, 269] on td "NexHealth_ Demo_ StaffingShortage_ StaffingGaps_ Dental_ [DATE]?id=183&cmp_ id=…" at bounding box center [245, 266] width 336 height 48
copy span "NexHealth_ Demo_ StaffingShortage_ StaffingGaps_ Dental_ [DATE]?id=183&cmp_ id=…"
click at [357, 97] on link "Campaigns" at bounding box center [365, 96] width 114 height 31
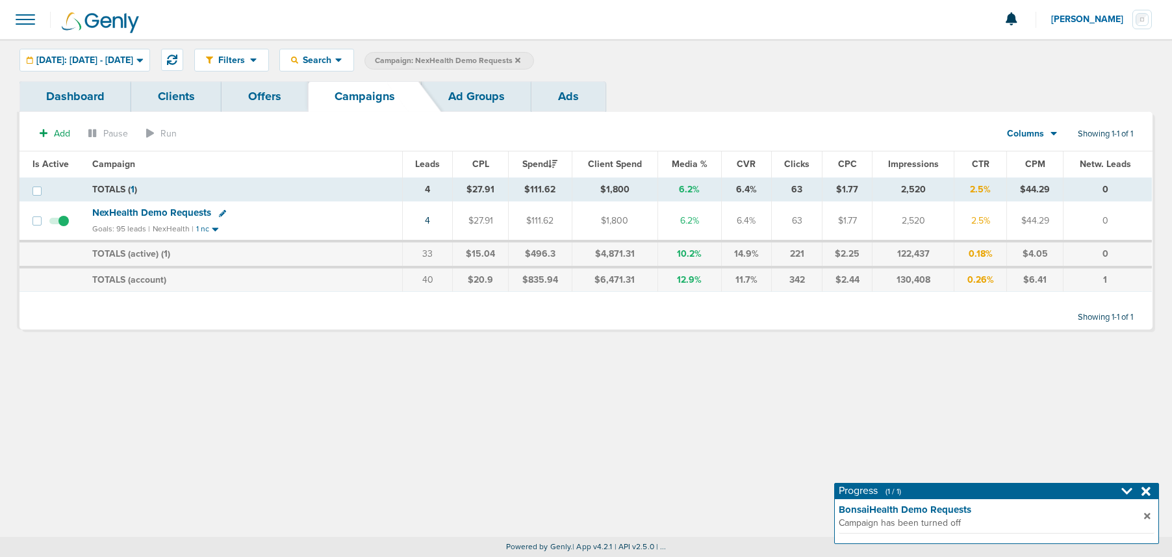
click at [520, 60] on icon at bounding box center [517, 59] width 5 height 5
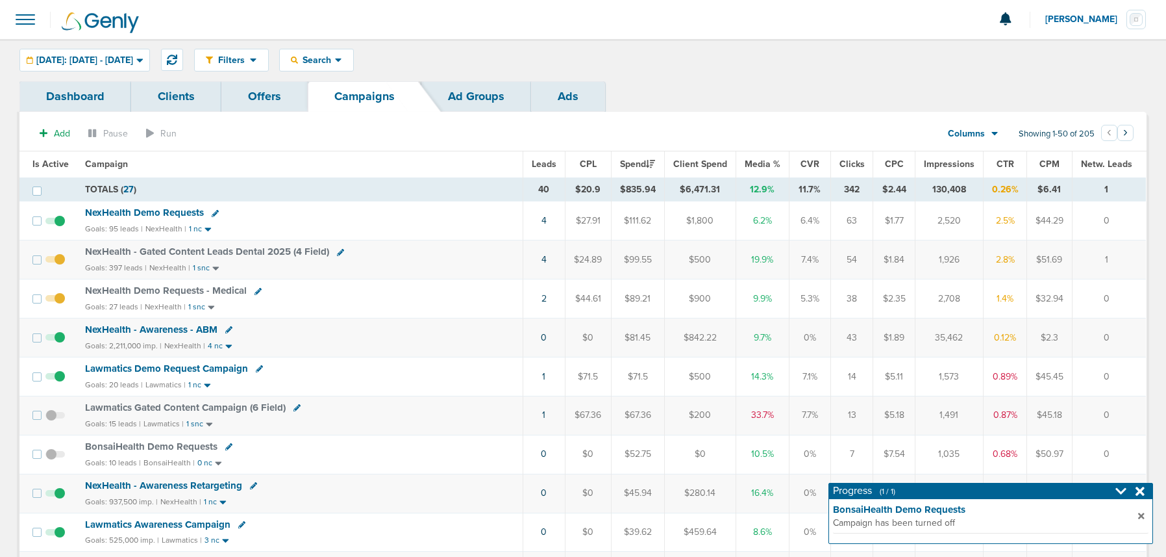
scroll to position [3, 0]
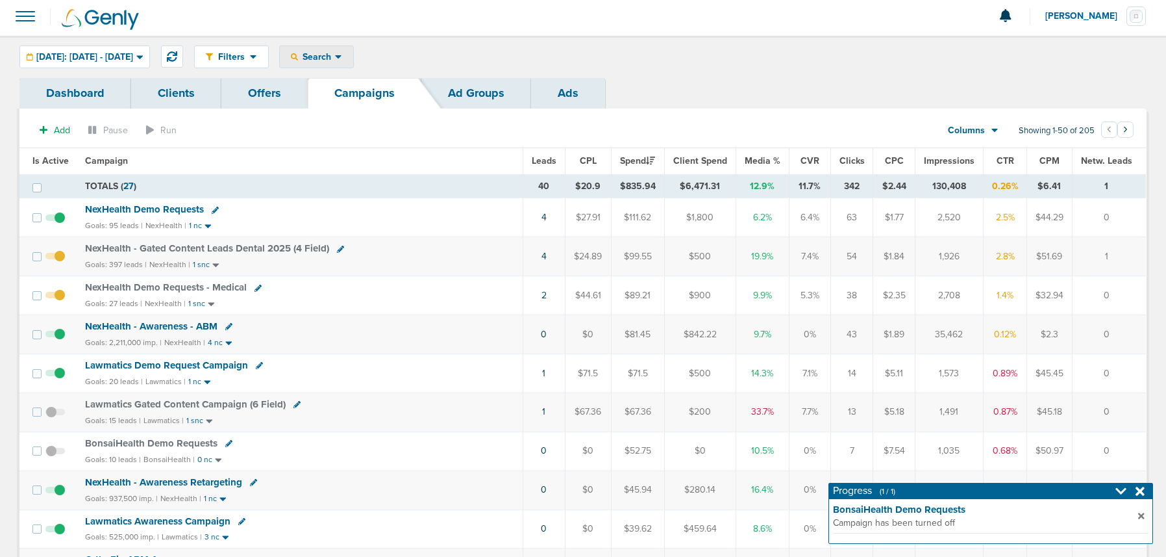
click at [353, 49] on div "Search" at bounding box center [316, 56] width 73 height 21
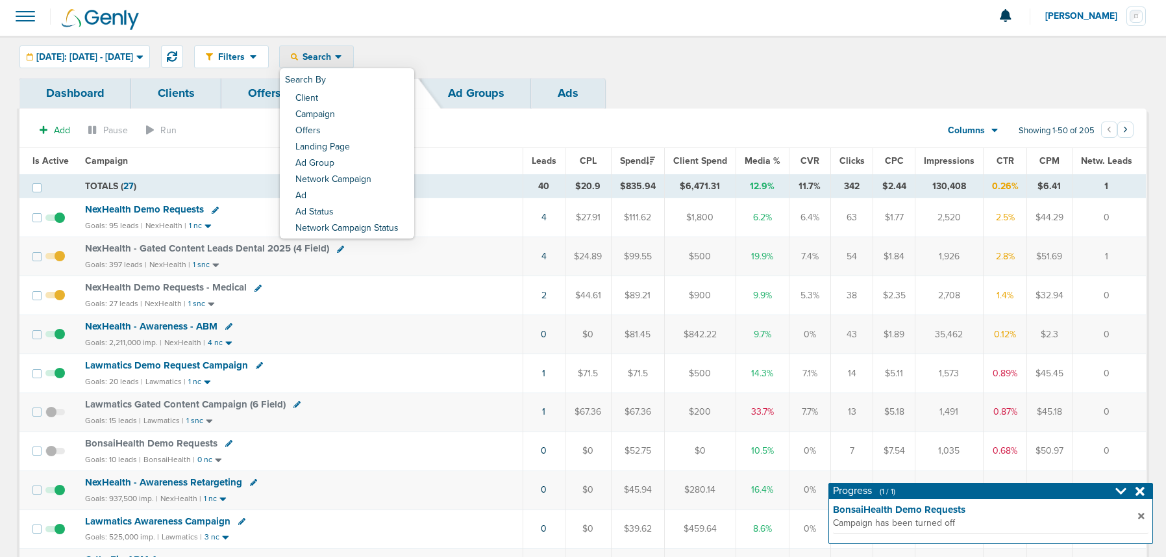
click at [474, 54] on div "Filters Active Only Settings Status Active Inactive Objectives MQL SQL Traffic …" at bounding box center [670, 56] width 953 height 23
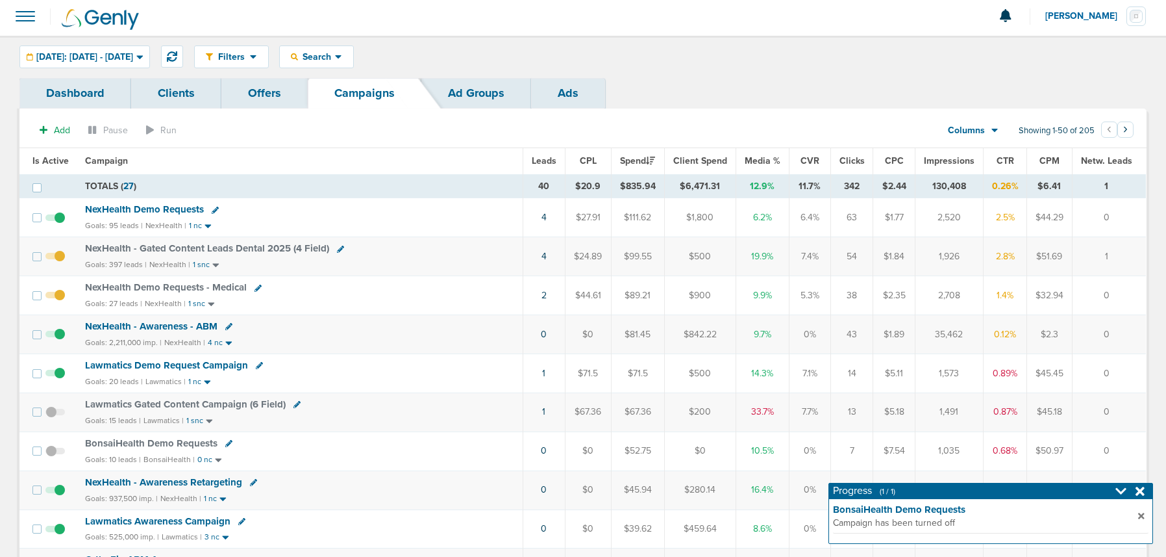
click at [175, 366] on span "Lawmatics Demo Request Campaign" at bounding box center [166, 365] width 163 height 12
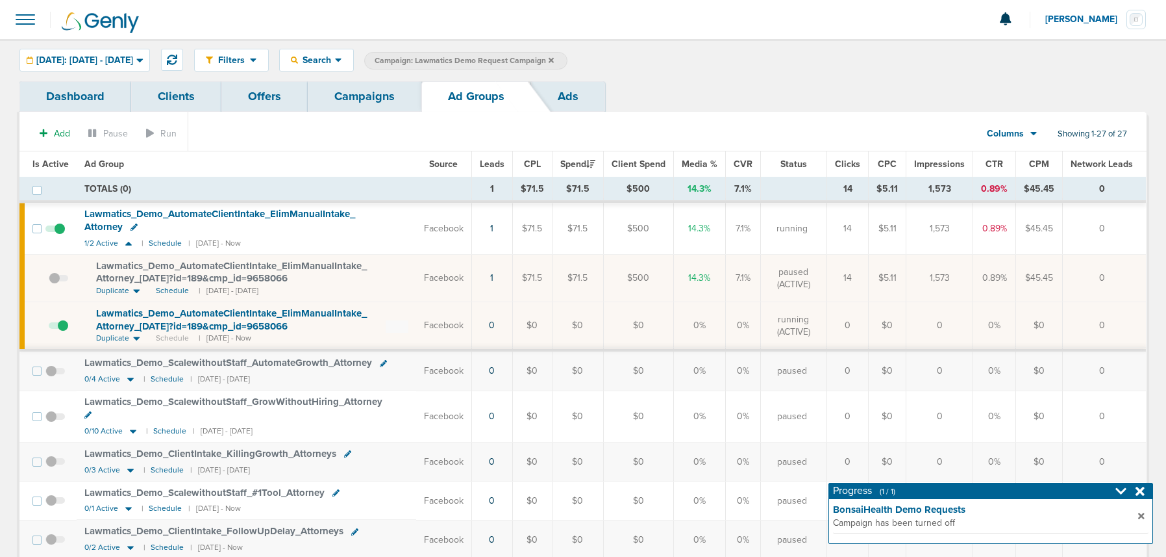
click at [365, 94] on link "Campaigns" at bounding box center [365, 96] width 114 height 31
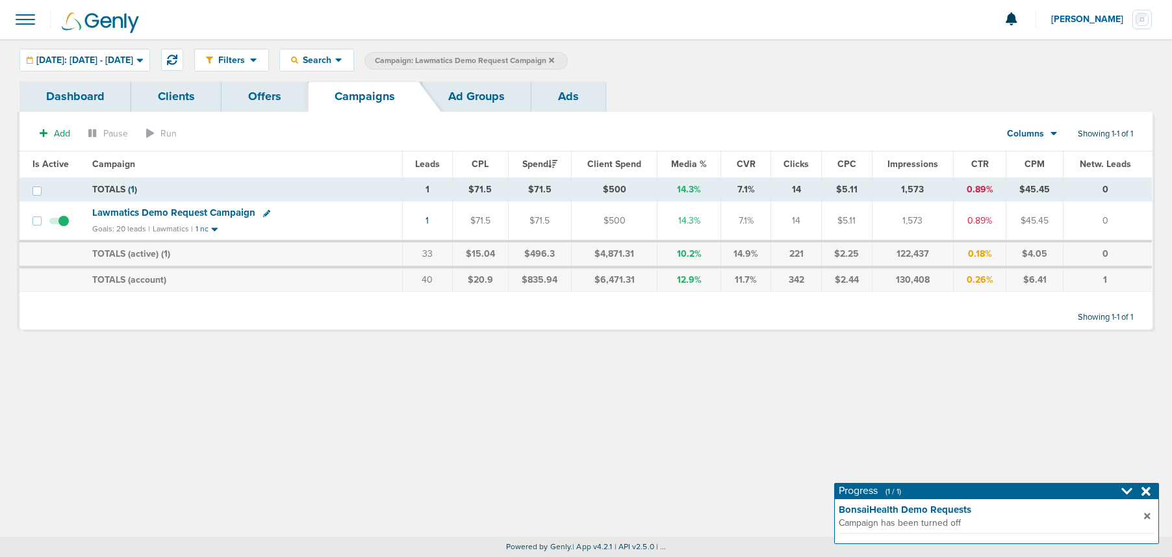
click at [263, 214] on icon at bounding box center [266, 213] width 7 height 7
select select
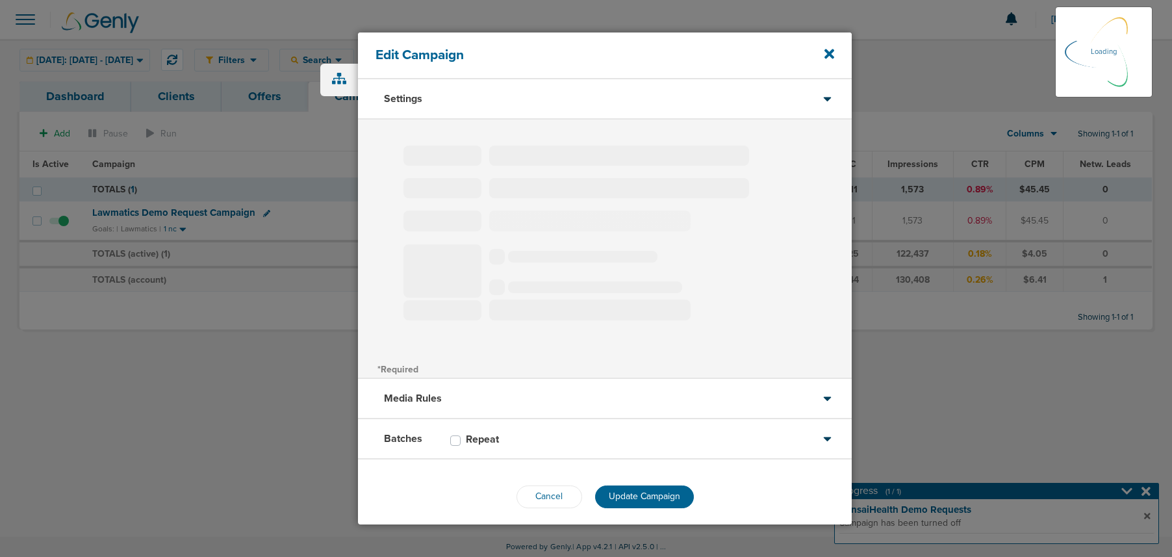
type input "Lawmatics Demo Request Campaign"
select select "Leads"
radio input "true"
select select "readWrite"
select select "1"
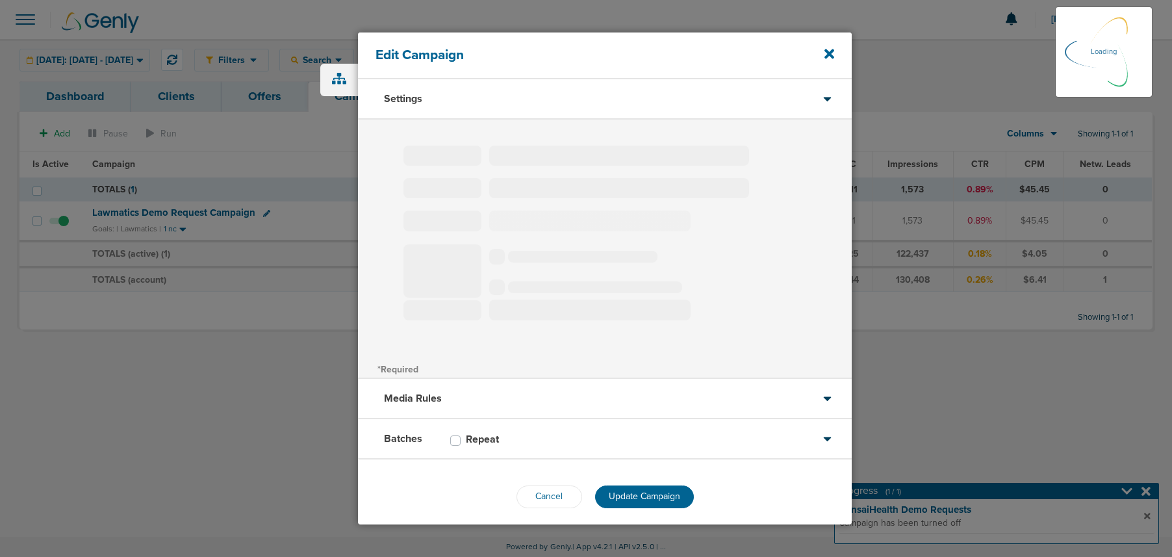
select select "1"
select select "2"
select select "3"
select select "6"
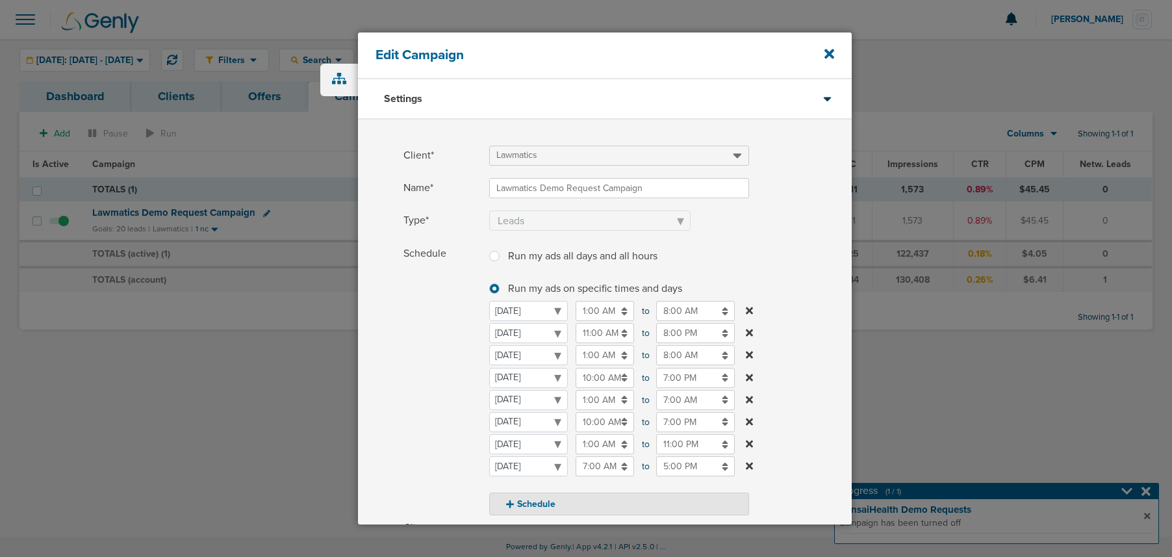
scroll to position [246, 0]
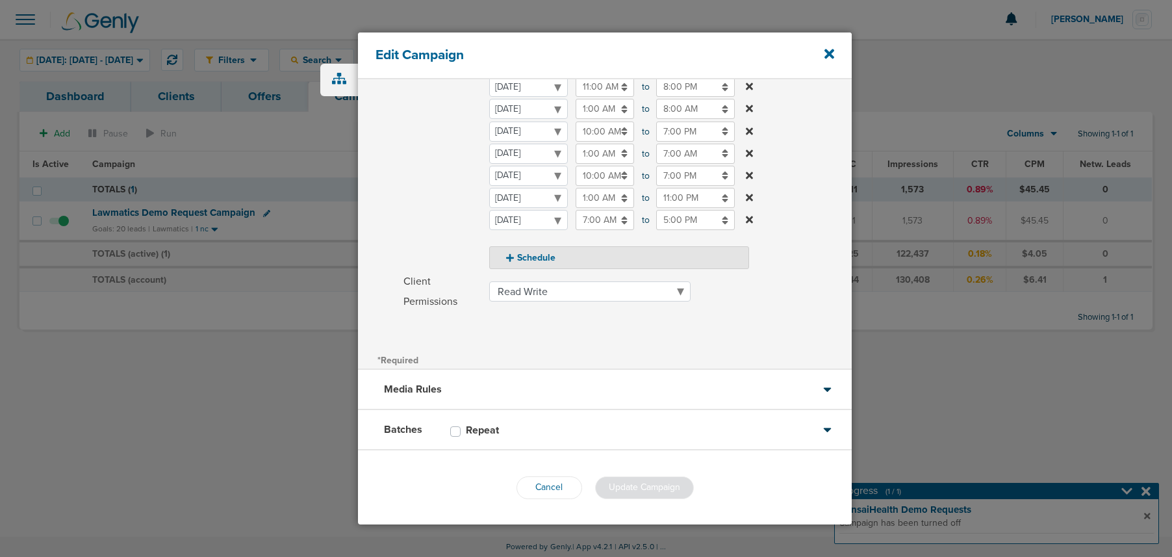
click at [549, 431] on div "Batches Repeat" at bounding box center [605, 430] width 494 height 40
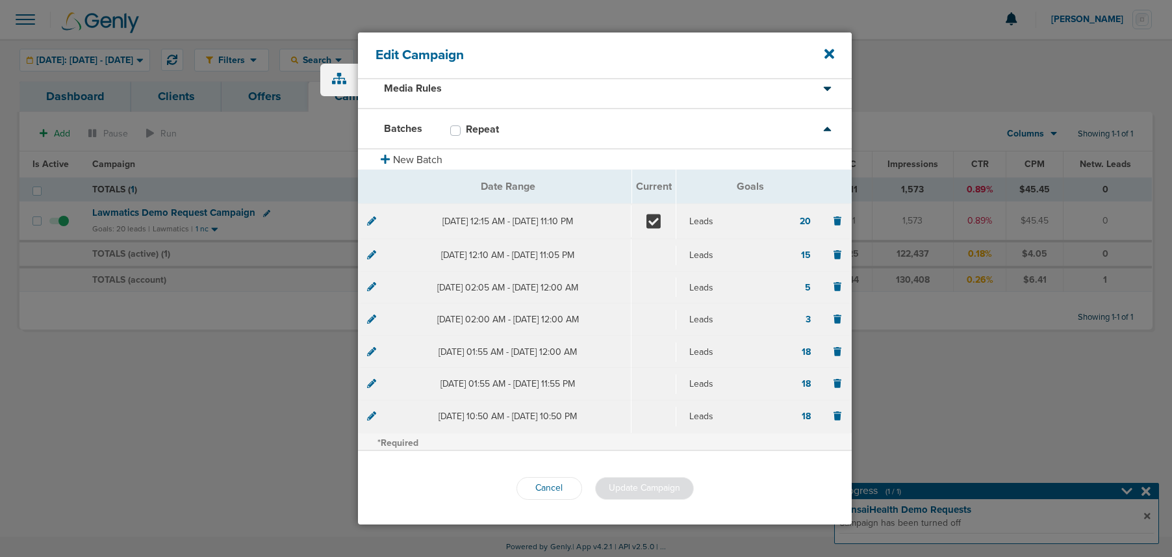
scroll to position [53, 0]
click at [371, 223] on icon at bounding box center [371, 218] width 9 height 9
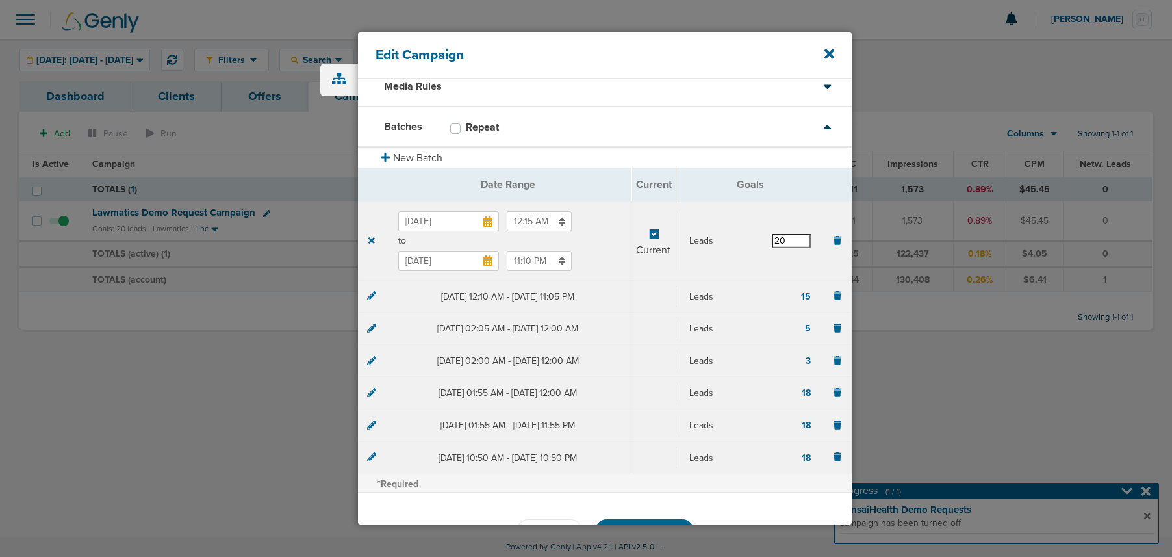
click at [776, 244] on input "20" at bounding box center [791, 241] width 39 height 14
type input "30"
click at [738, 265] on section "[DATE] 12:15 AM to [DATE] 11:10 PM Current Leads 30" at bounding box center [604, 240] width 493 height 79
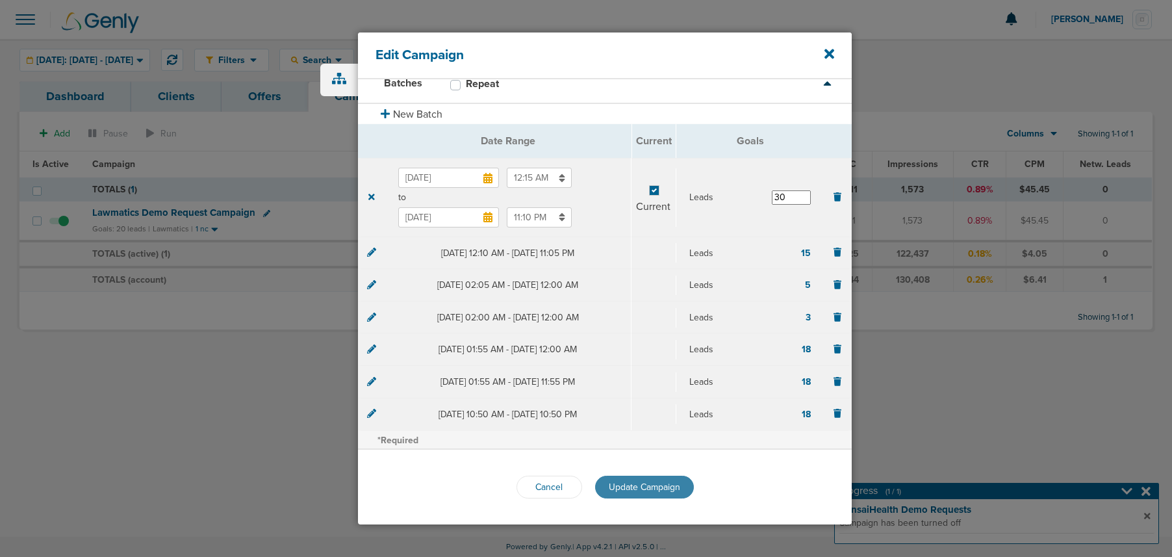
click at [627, 487] on span "Update Campaign" at bounding box center [644, 486] width 71 height 11
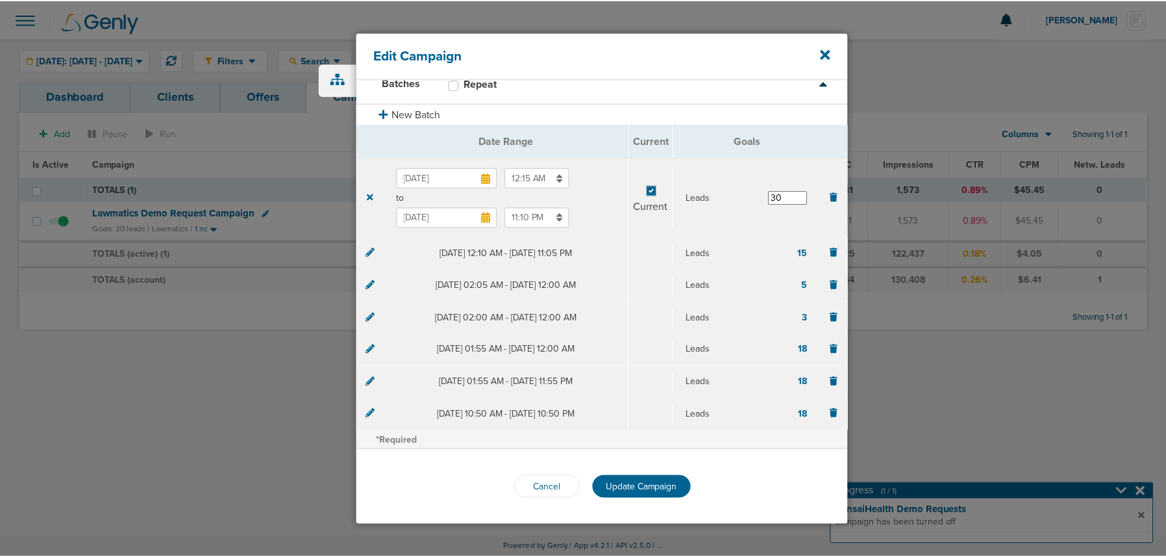
scroll to position [53, 0]
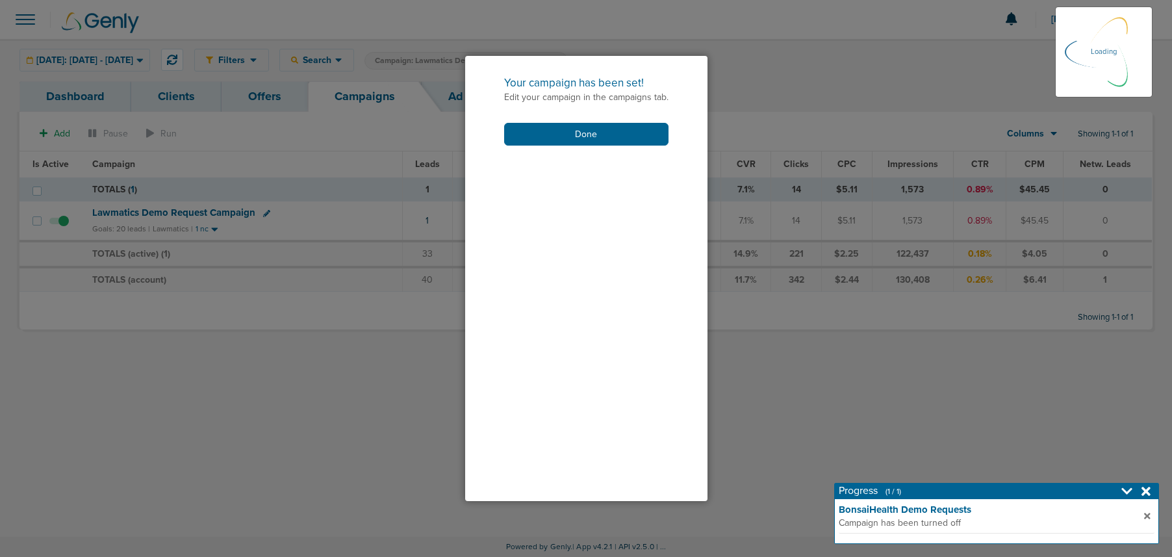
click at [643, 496] on div "Your campaign has been set! Edit your campaign in the campaigns tab. Done" at bounding box center [586, 279] width 242 height 446
drag, startPoint x: 567, startPoint y: 141, endPoint x: 562, endPoint y: 151, distance: 11.0
click at [567, 142] on button "Done" at bounding box center [586, 134] width 164 height 23
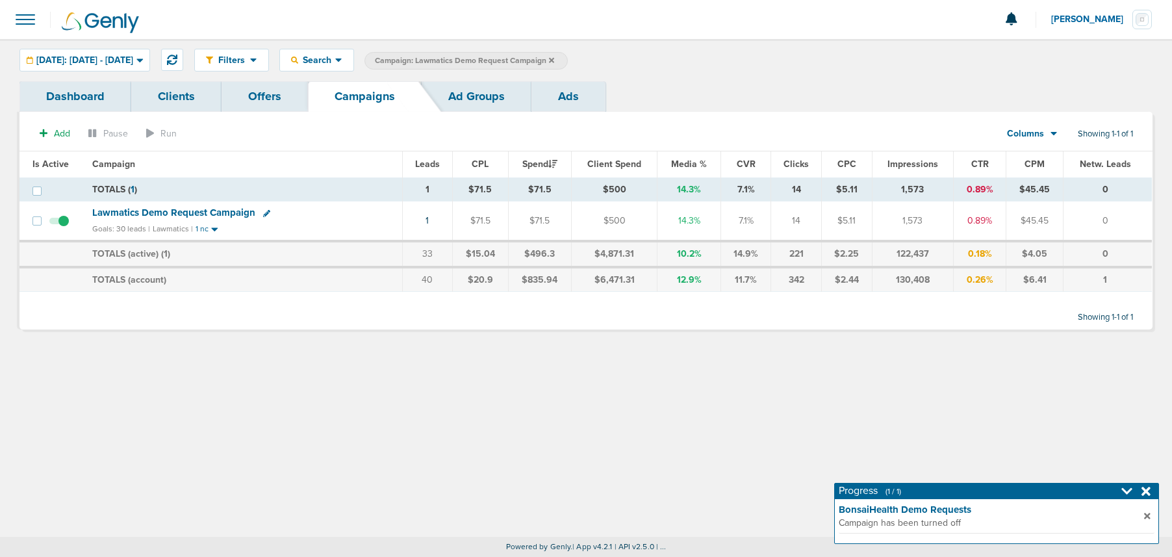
click at [554, 60] on icon at bounding box center [551, 61] width 5 height 8
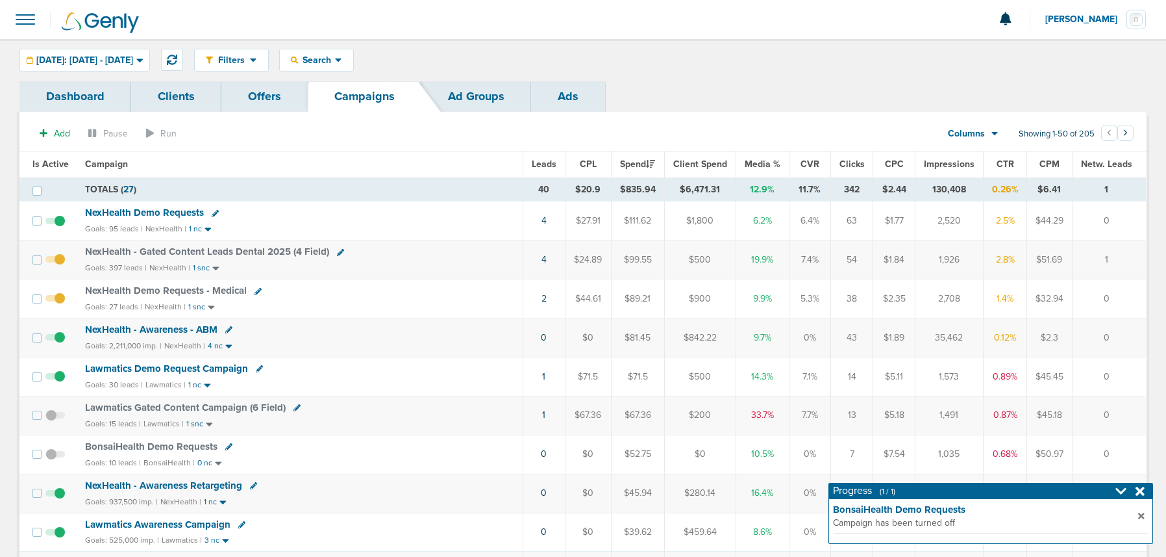
scroll to position [1, 0]
